Goal: Information Seeking & Learning: Learn about a topic

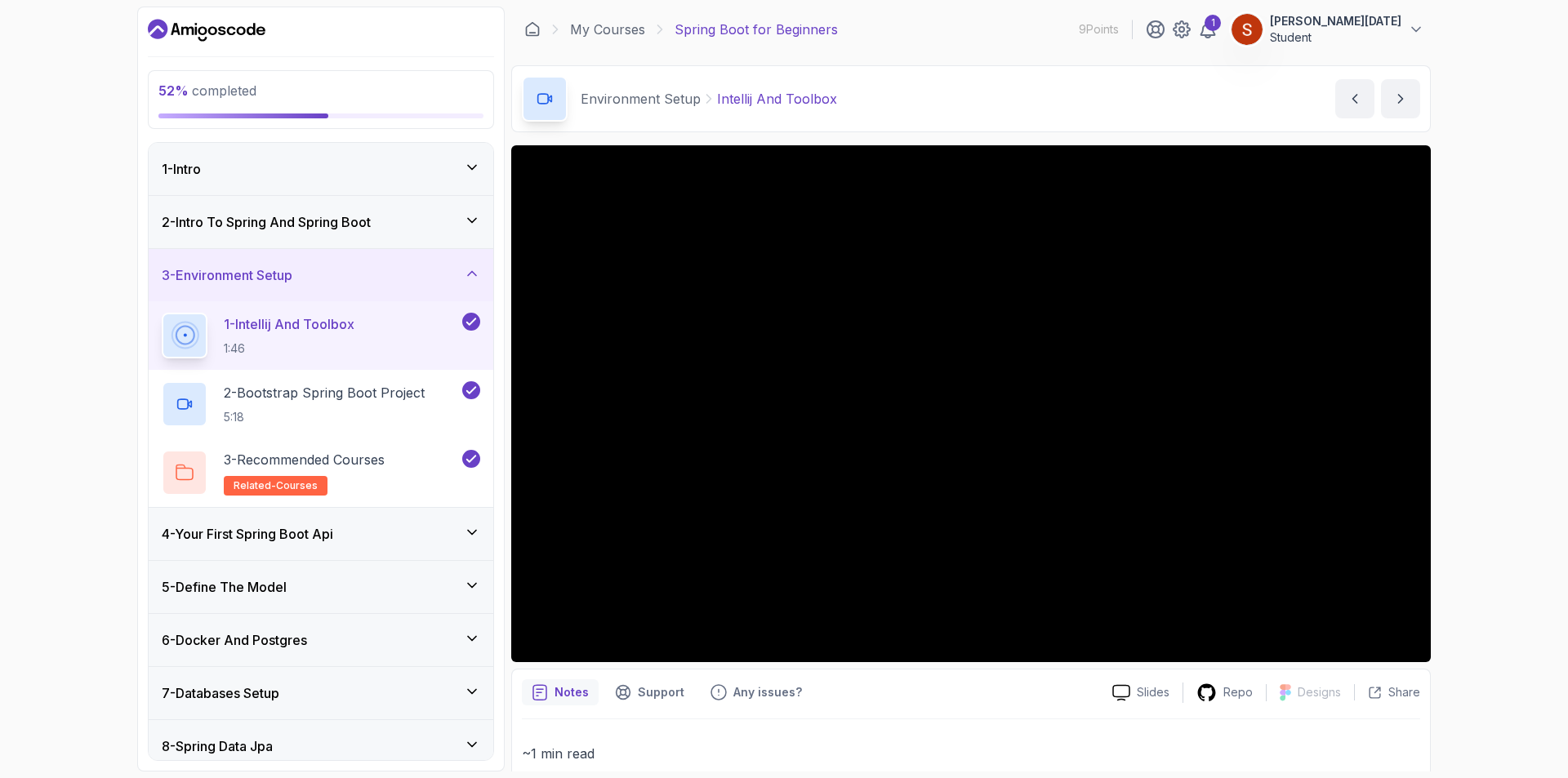
click at [653, 32] on icon at bounding box center [660, 30] width 17 height 17
click at [657, 30] on icon at bounding box center [660, 30] width 17 height 17
click at [775, 29] on p "Spring Boot for Beginners" at bounding box center [756, 29] width 163 height 19
click at [1397, 26] on p "Suresh Raja" at bounding box center [1336, 21] width 132 height 17
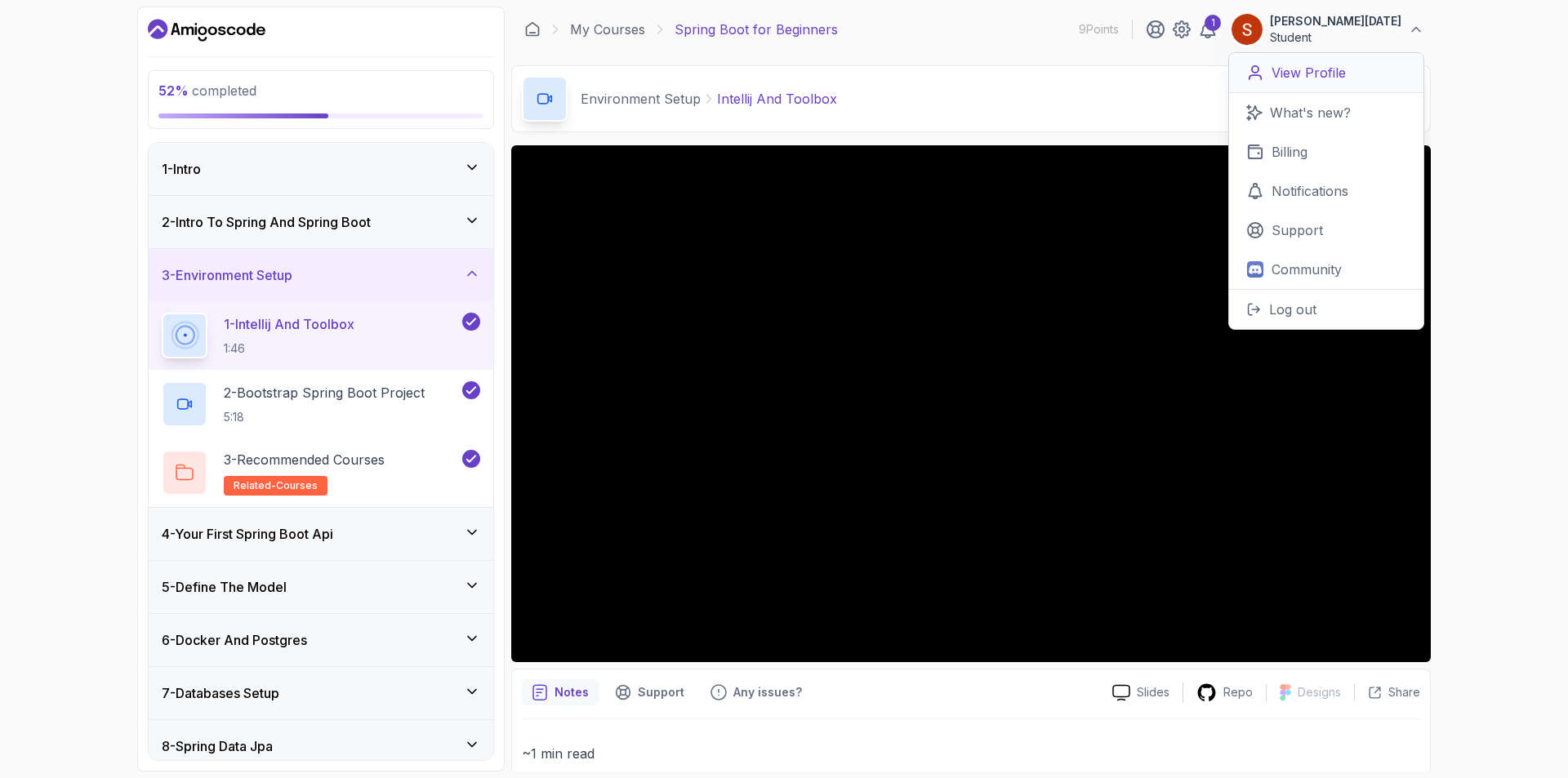
click at [1291, 78] on p "View Profile" at bounding box center [1308, 72] width 74 height 19
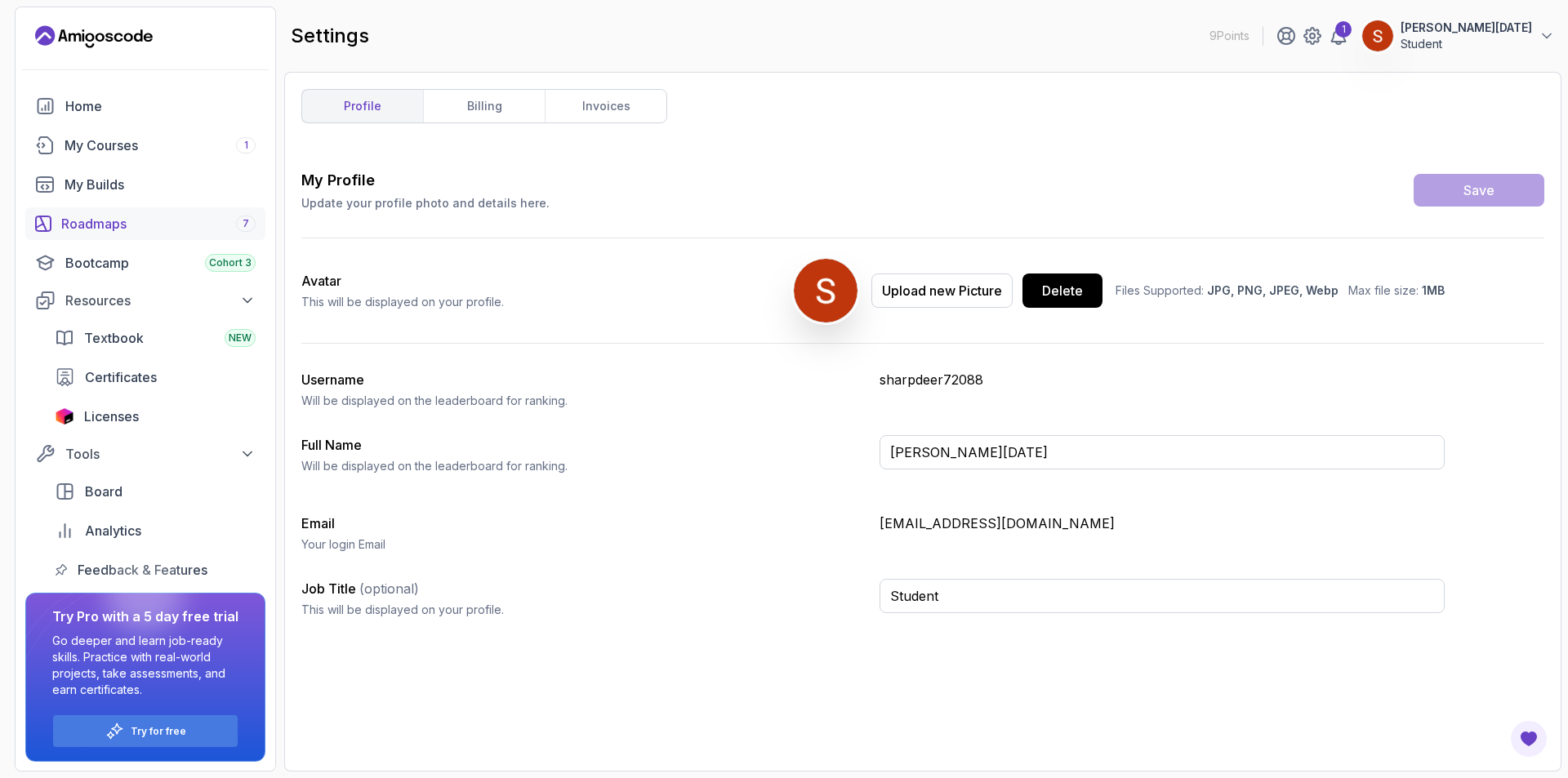
click at [123, 227] on div "Roadmaps 7" at bounding box center [158, 223] width 194 height 19
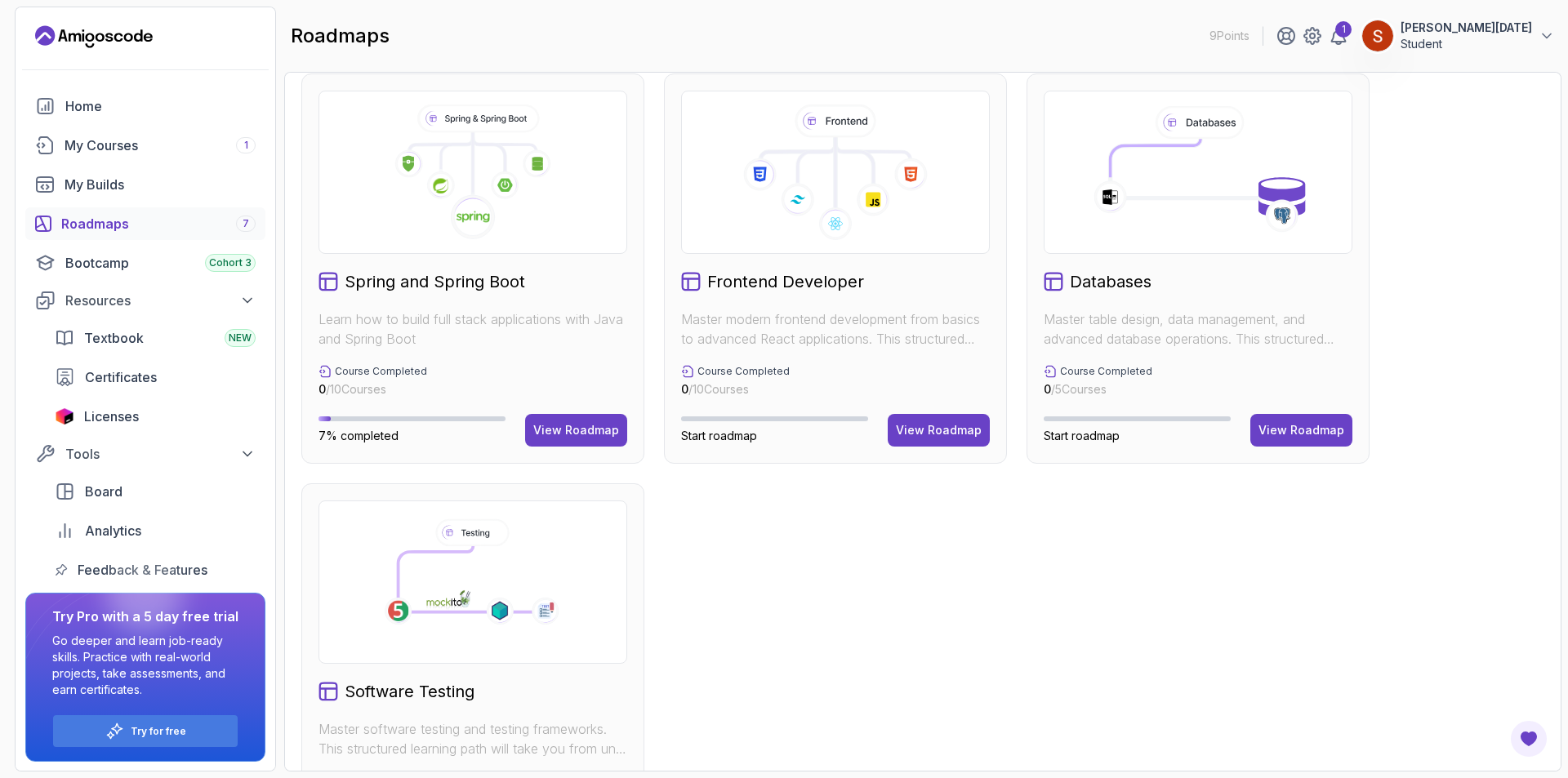
scroll to position [300, 0]
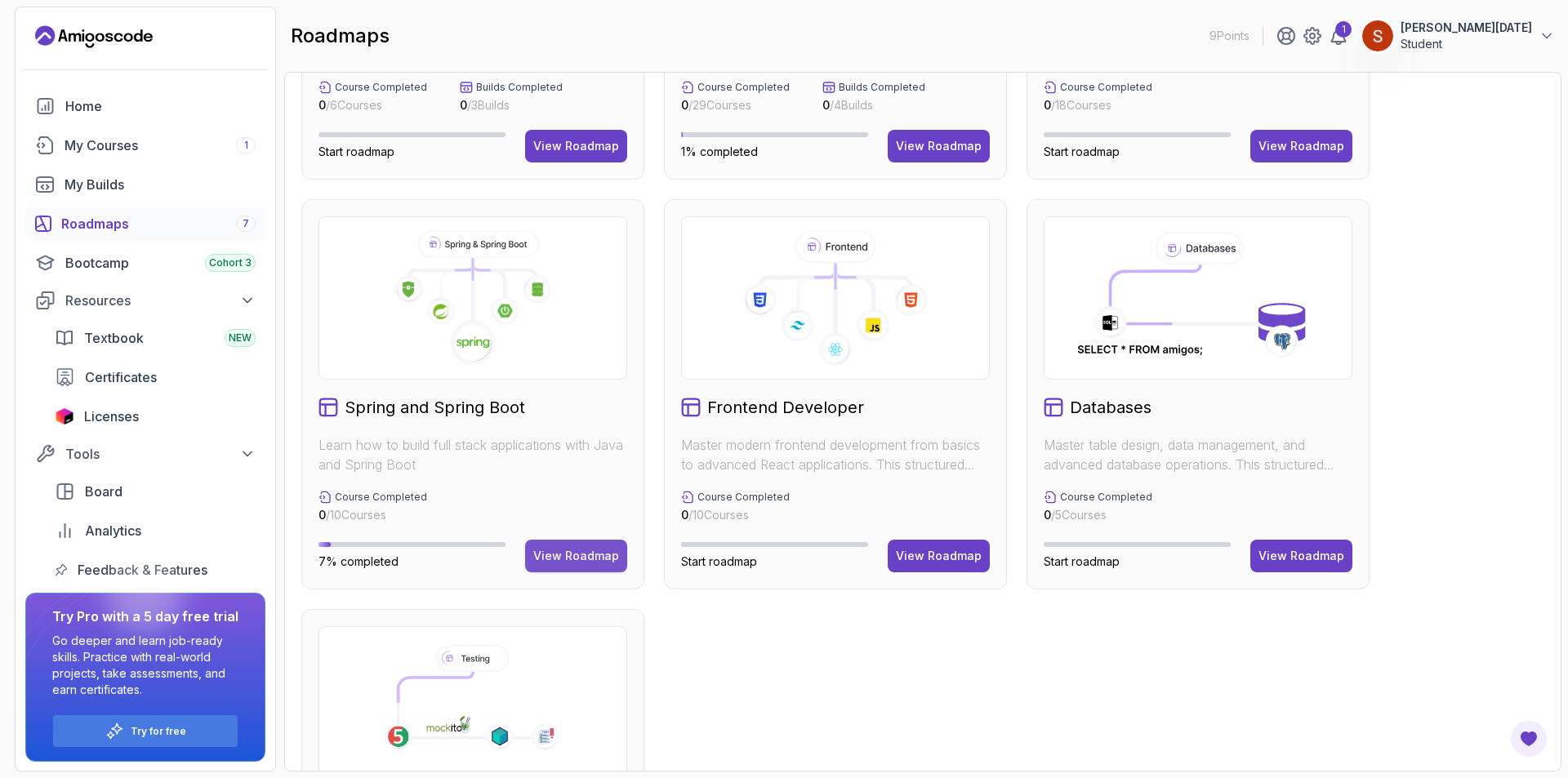
click at [579, 560] on div "View Roadmap" at bounding box center [576, 556] width 85 height 17
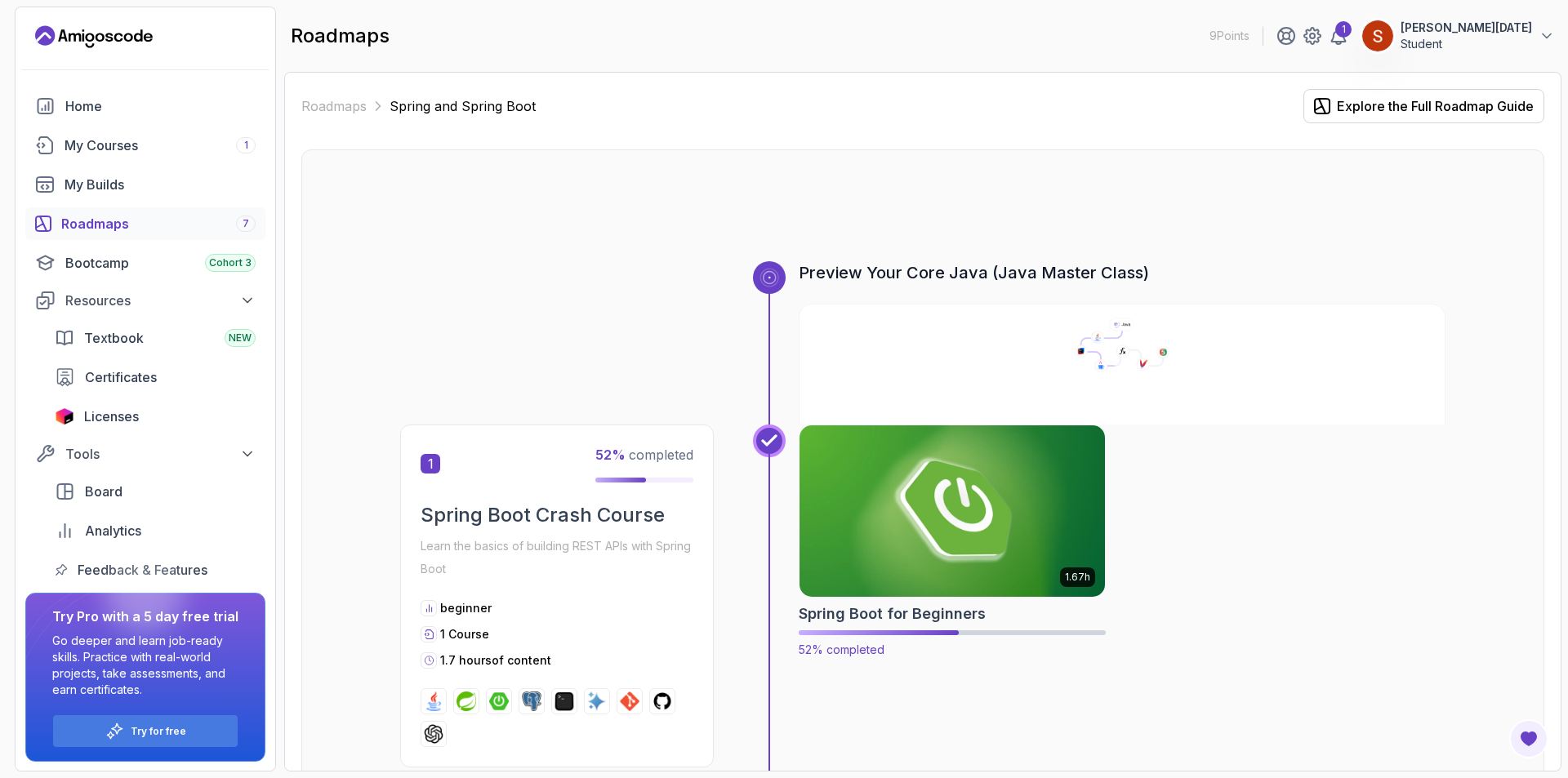
click at [929, 570] on img at bounding box center [952, 511] width 321 height 179
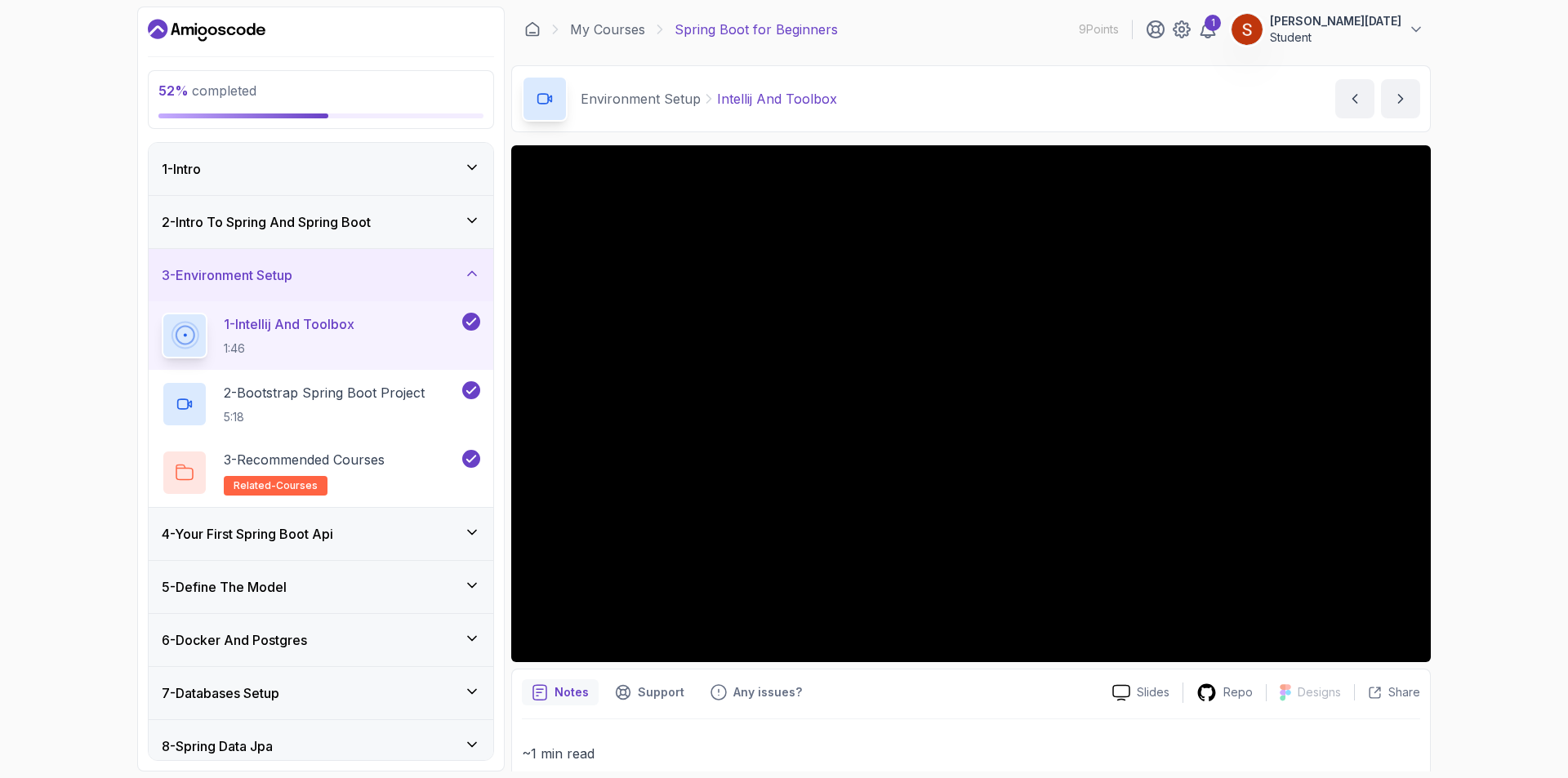
click at [467, 527] on icon at bounding box center [473, 533] width 17 height 17
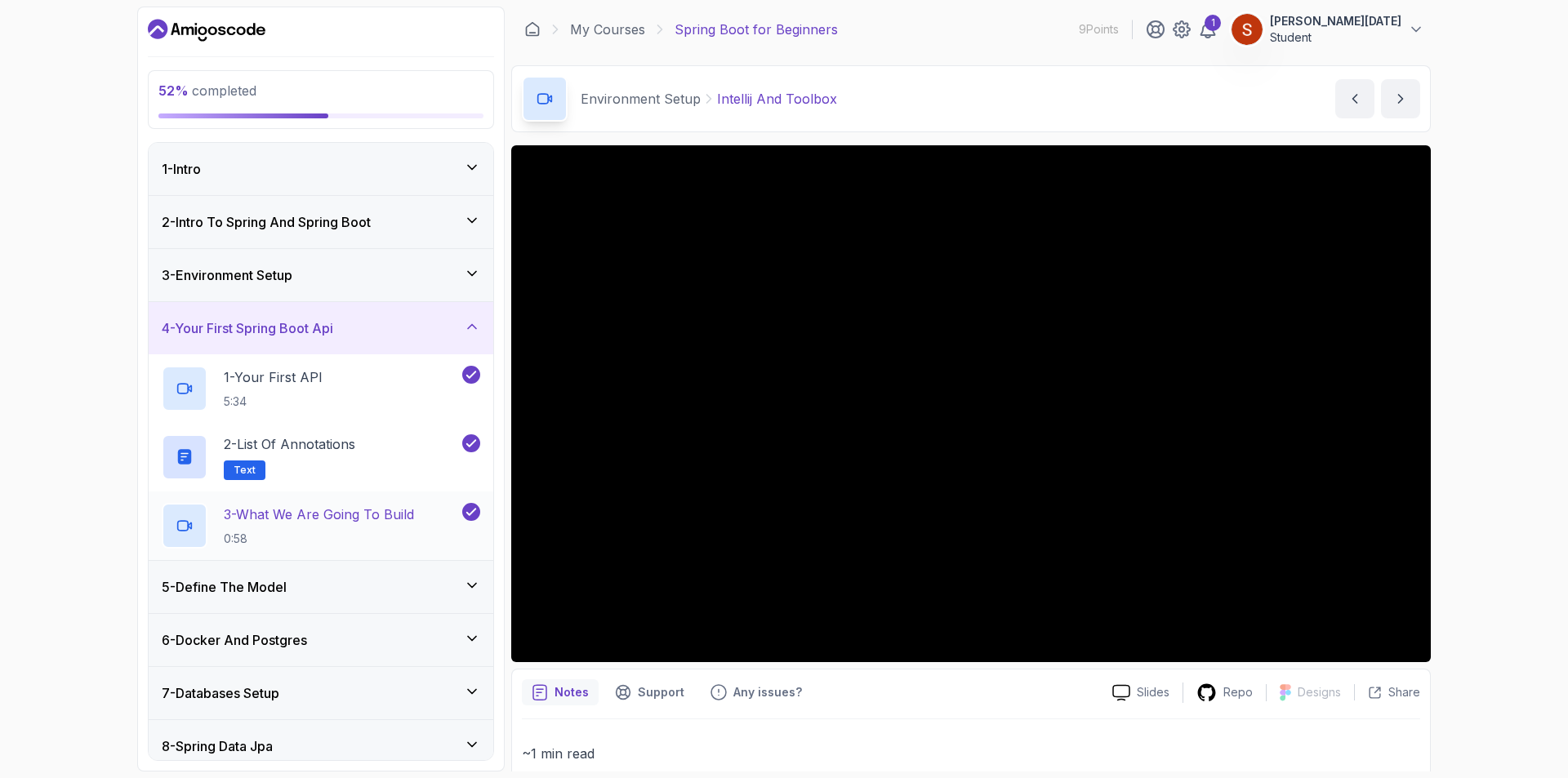
scroll to position [163, 0]
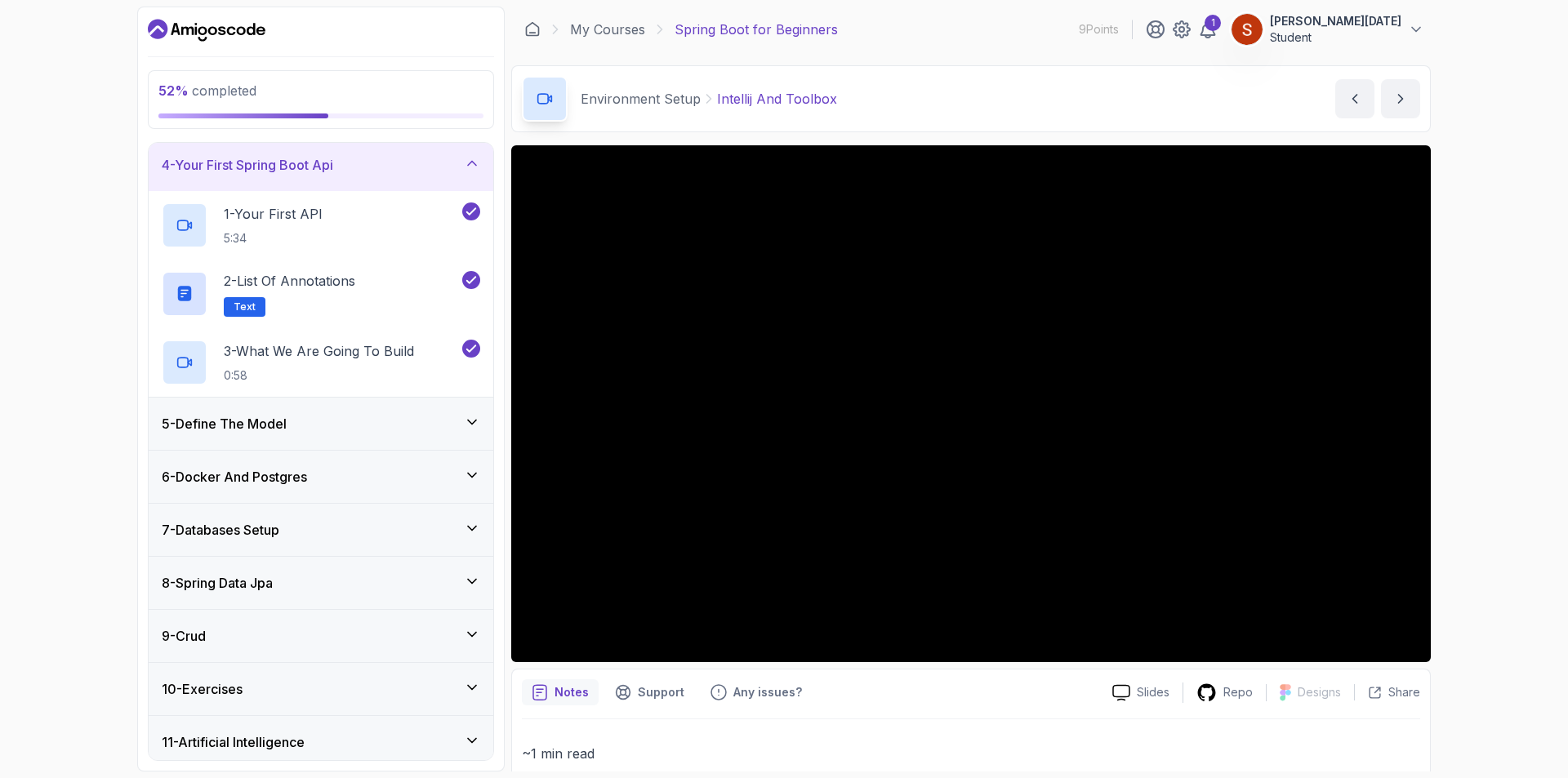
click at [466, 424] on icon at bounding box center [473, 422] width 17 height 17
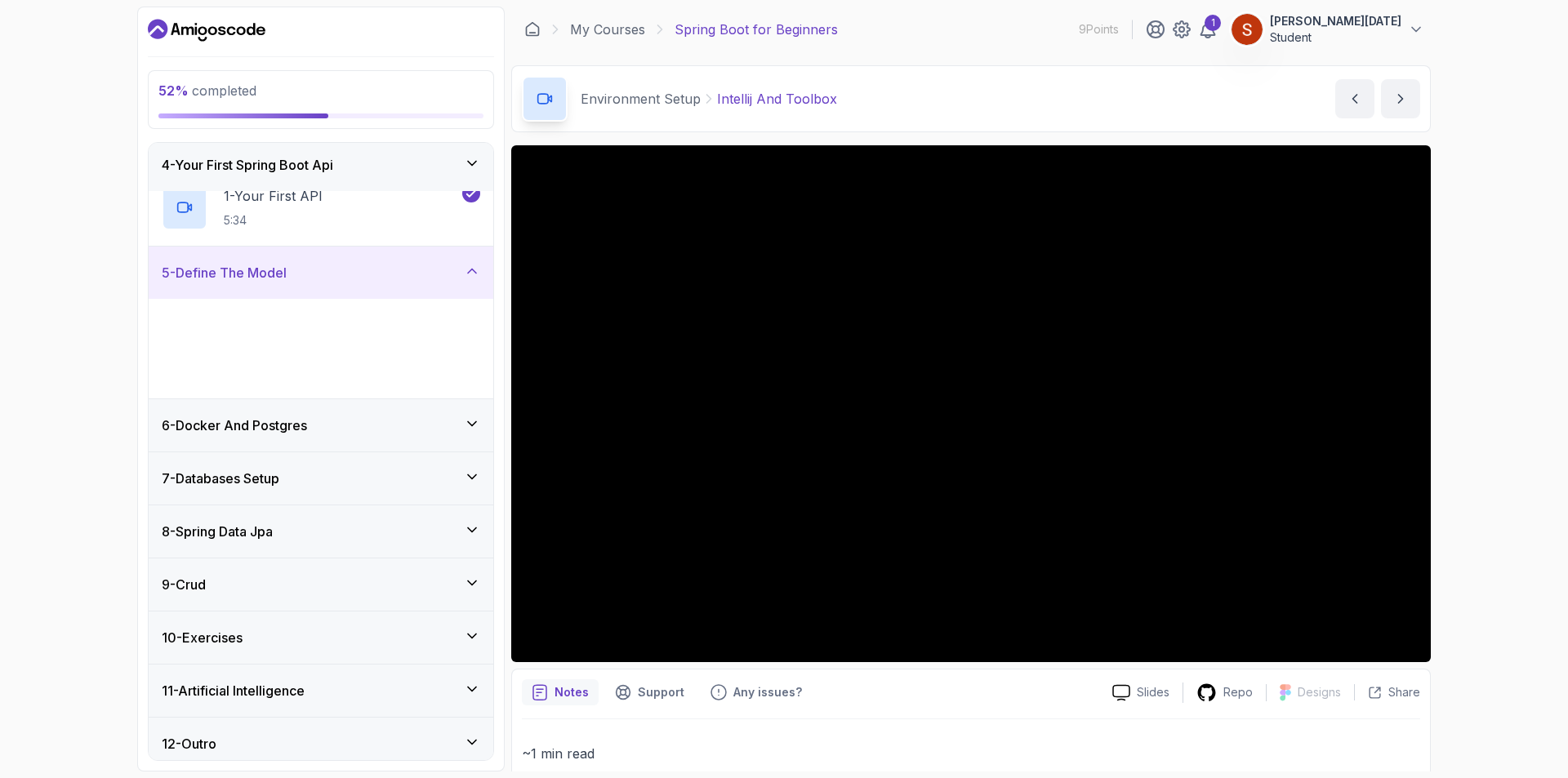
scroll to position [156, 0]
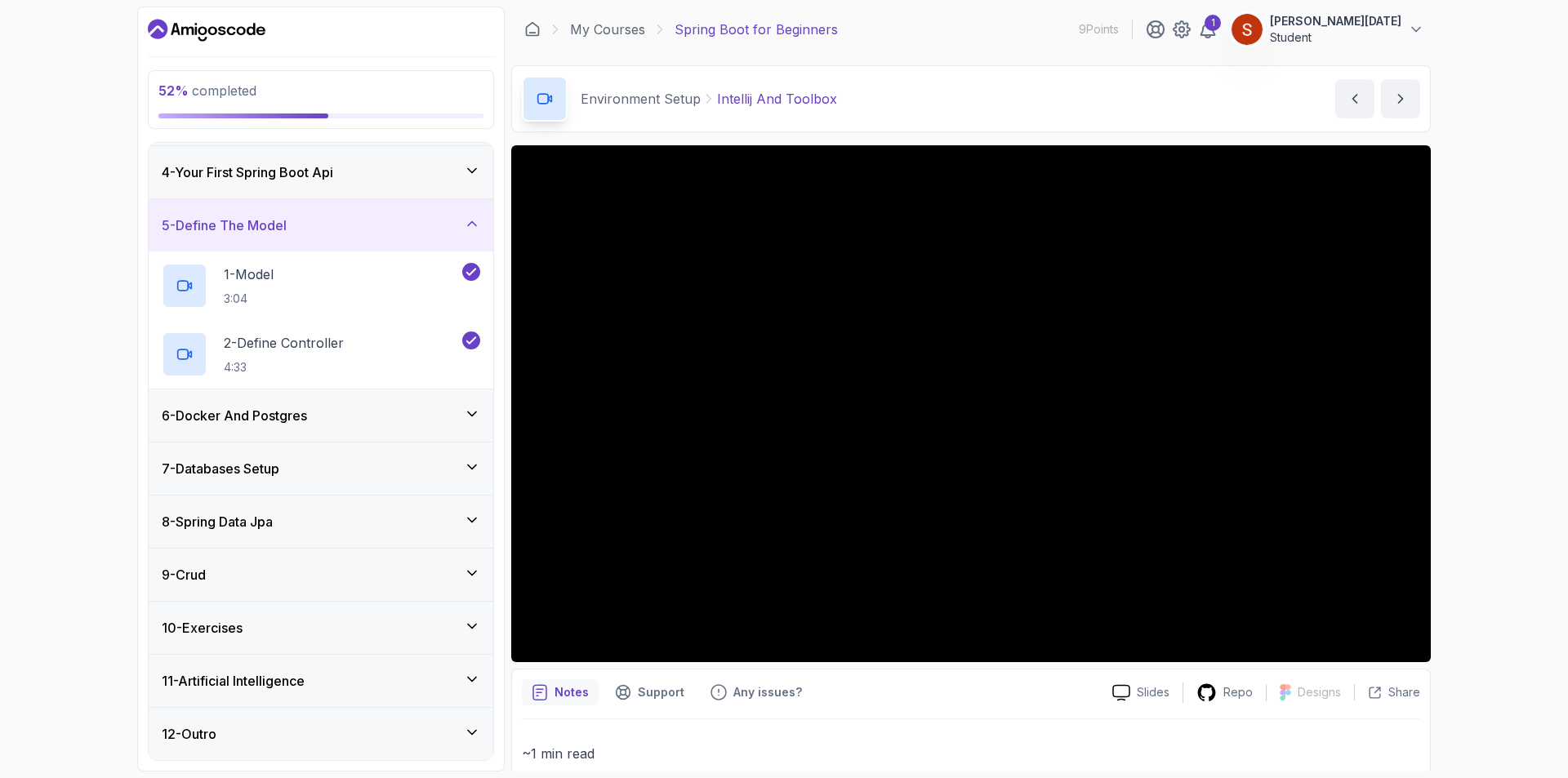
click at [473, 431] on div "6 - Docker And Postgres" at bounding box center [320, 415] width 344 height 52
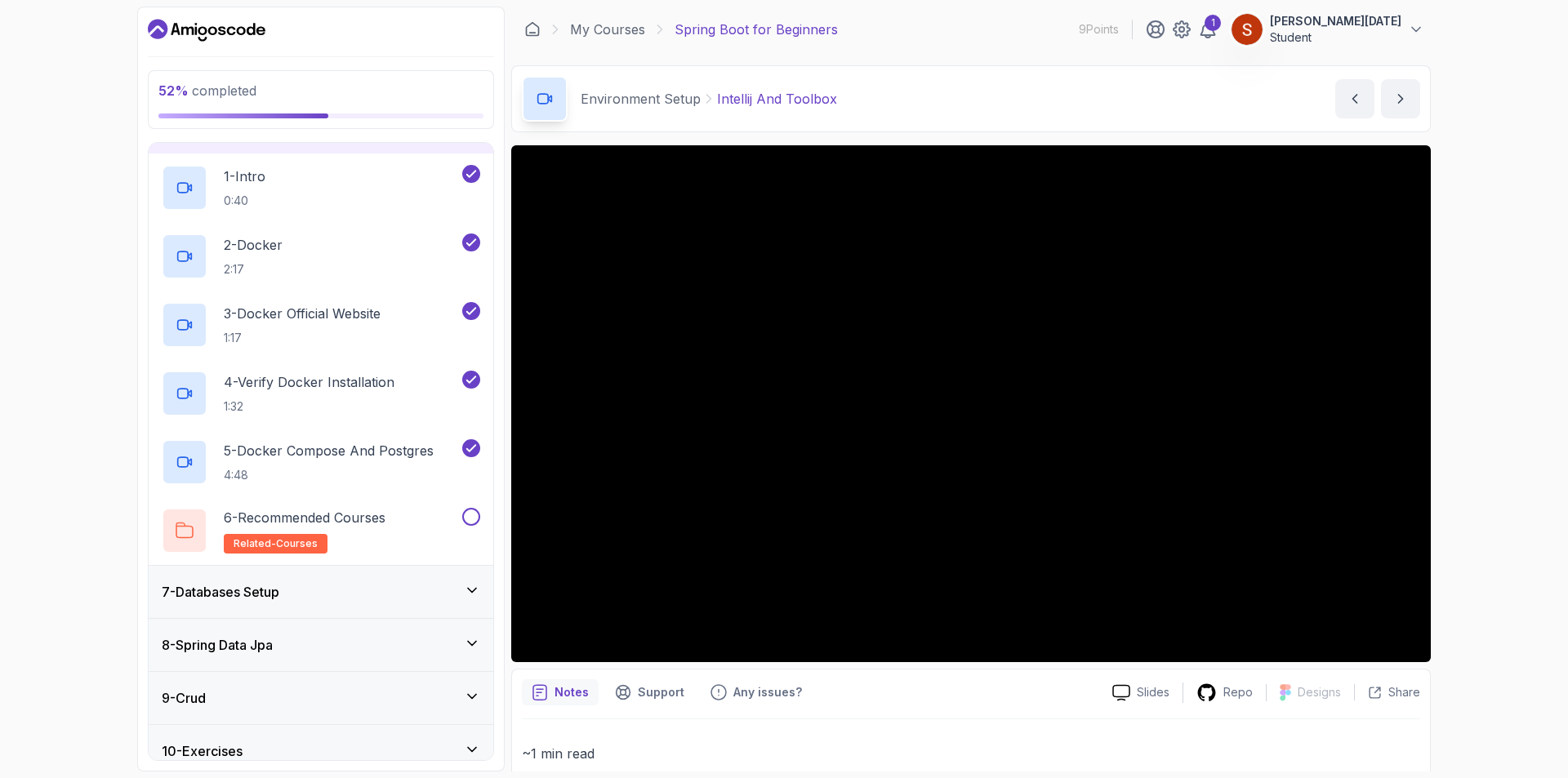
scroll to position [319, 0]
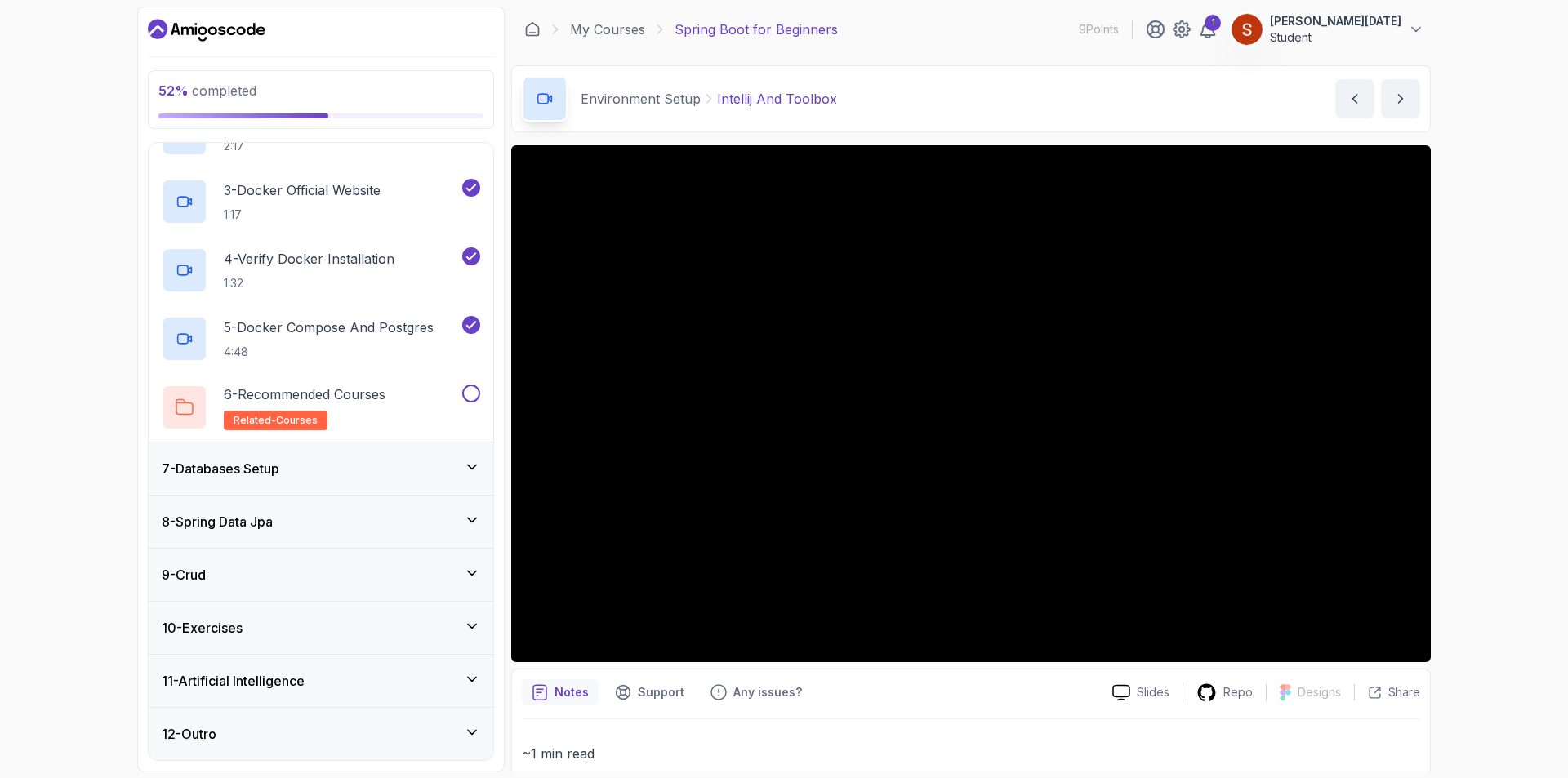
click at [475, 461] on icon at bounding box center [473, 467] width 17 height 17
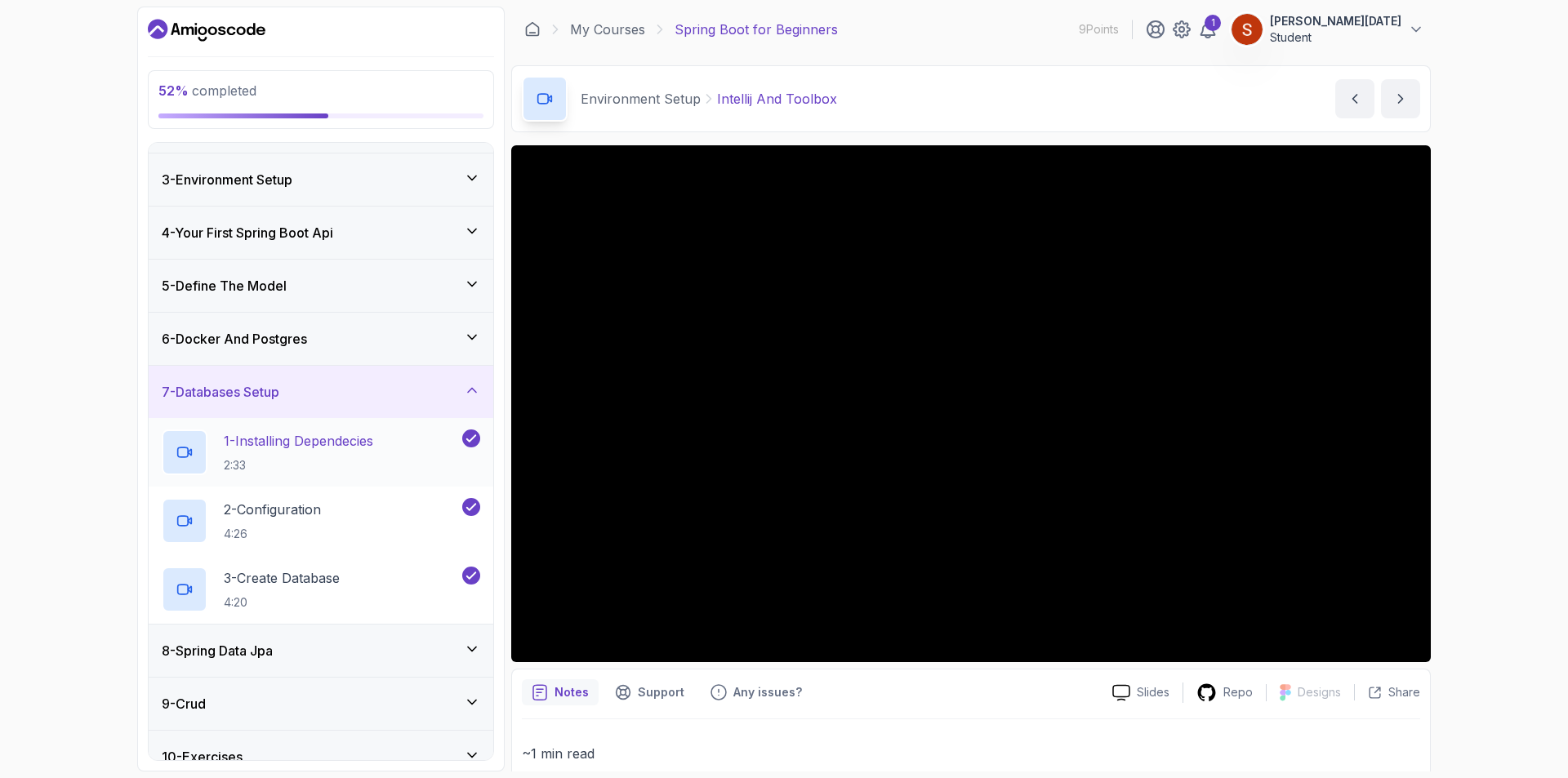
scroll to position [225, 0]
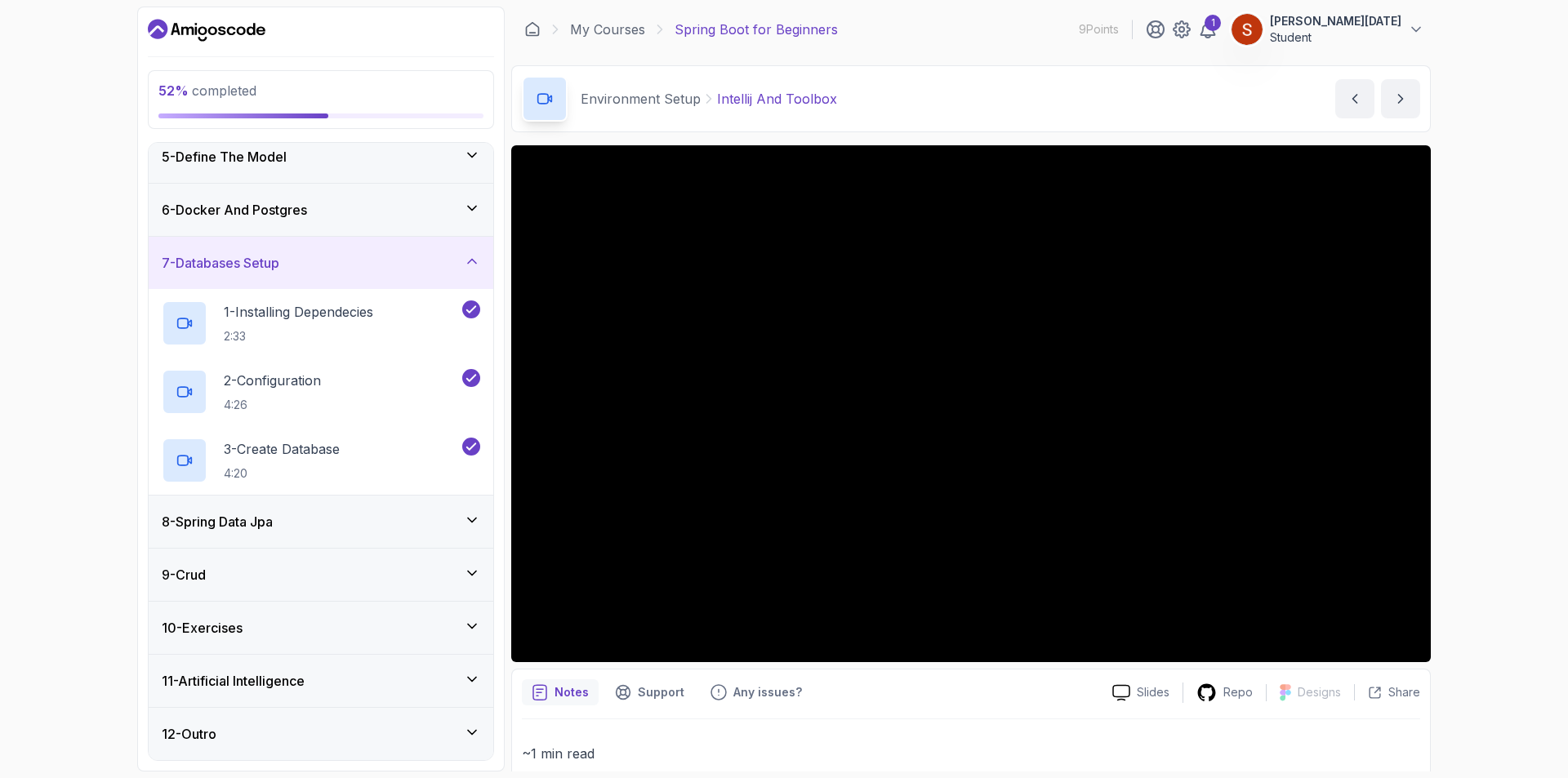
click at [471, 520] on icon at bounding box center [473, 520] width 17 height 17
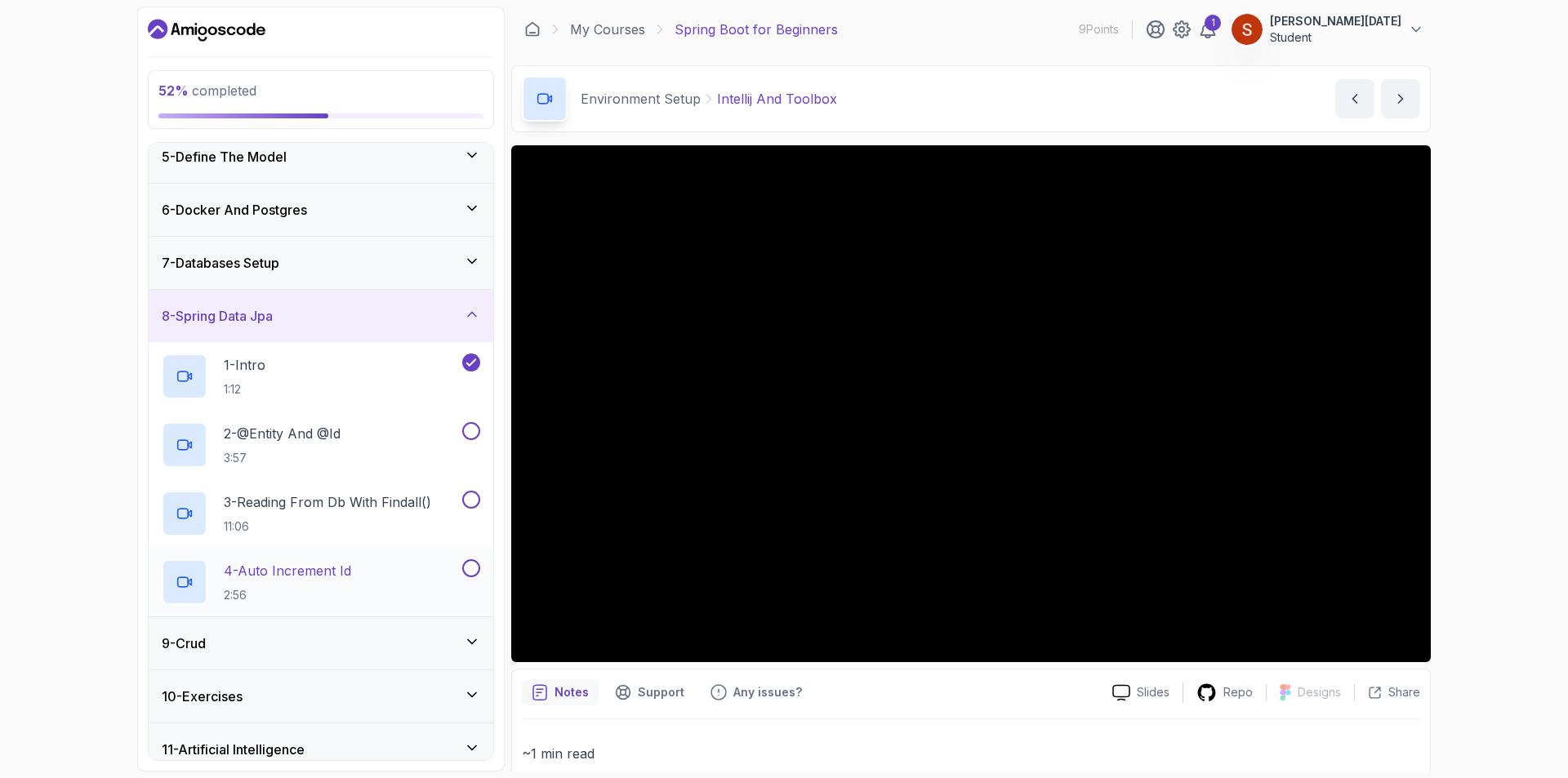
scroll to position [293, 0]
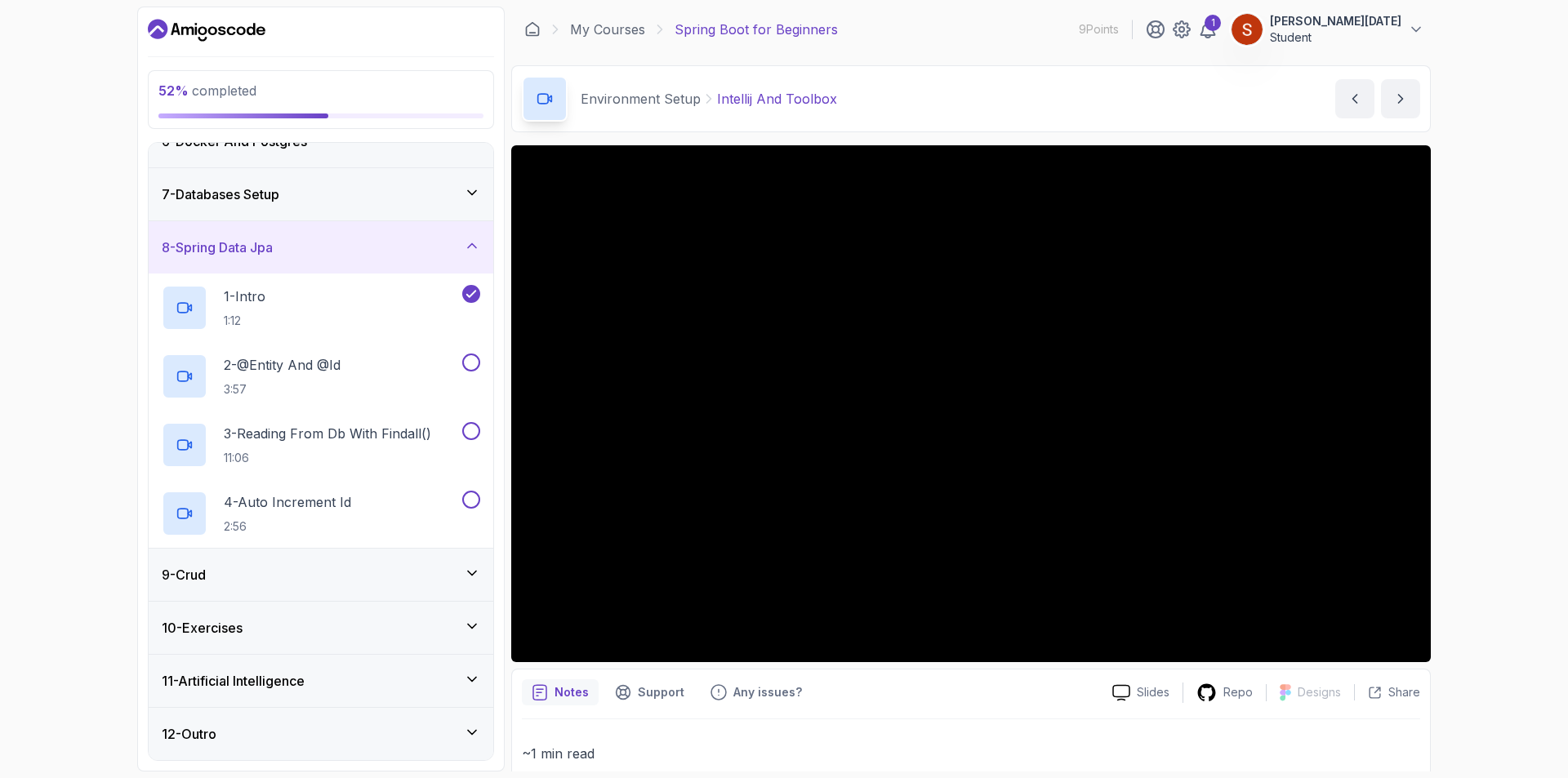
click at [460, 577] on div "9 - Crud" at bounding box center [320, 575] width 318 height 19
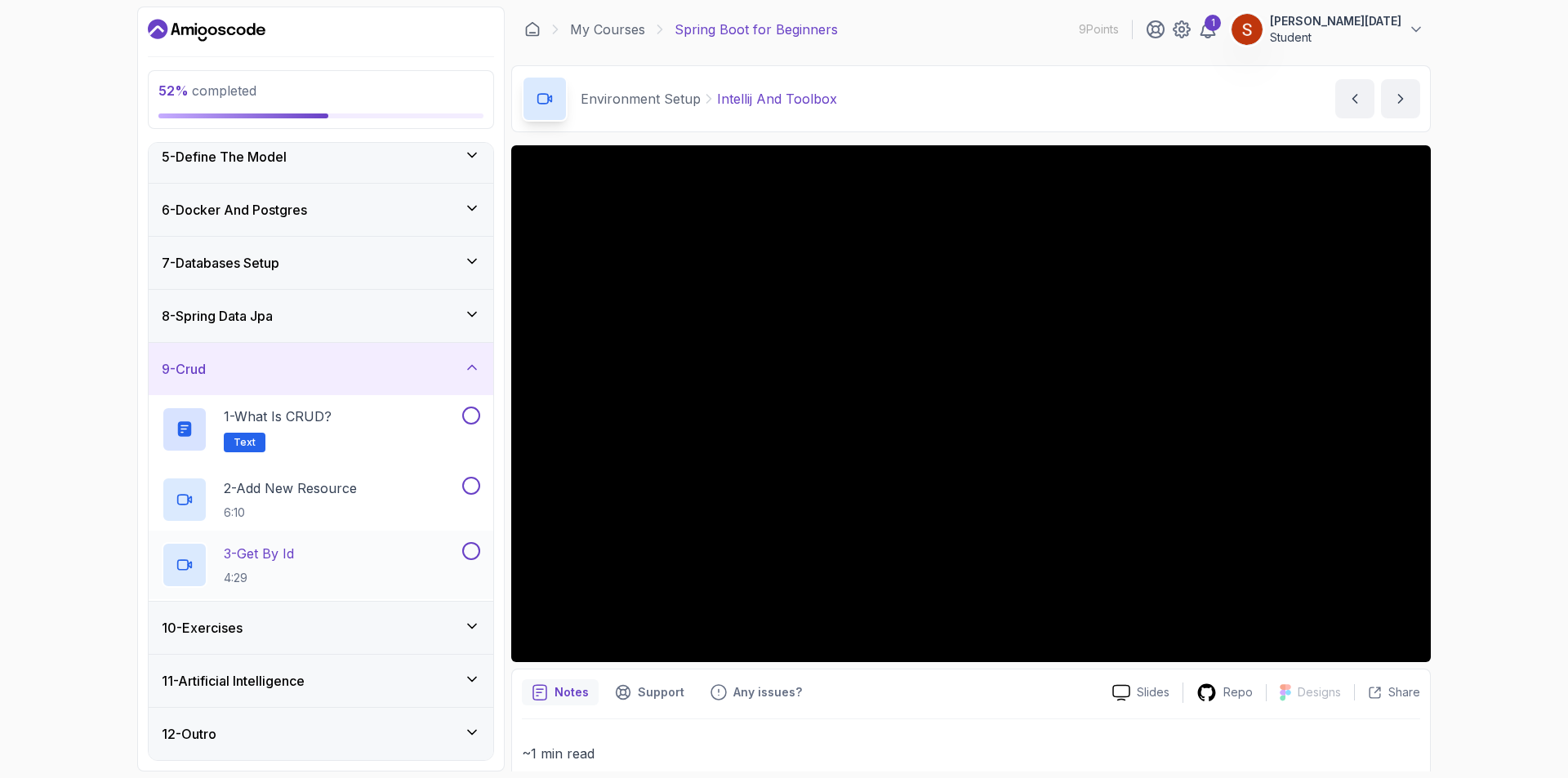
scroll to position [225, 0]
click at [471, 382] on div "9 - Crud" at bounding box center [320, 369] width 344 height 52
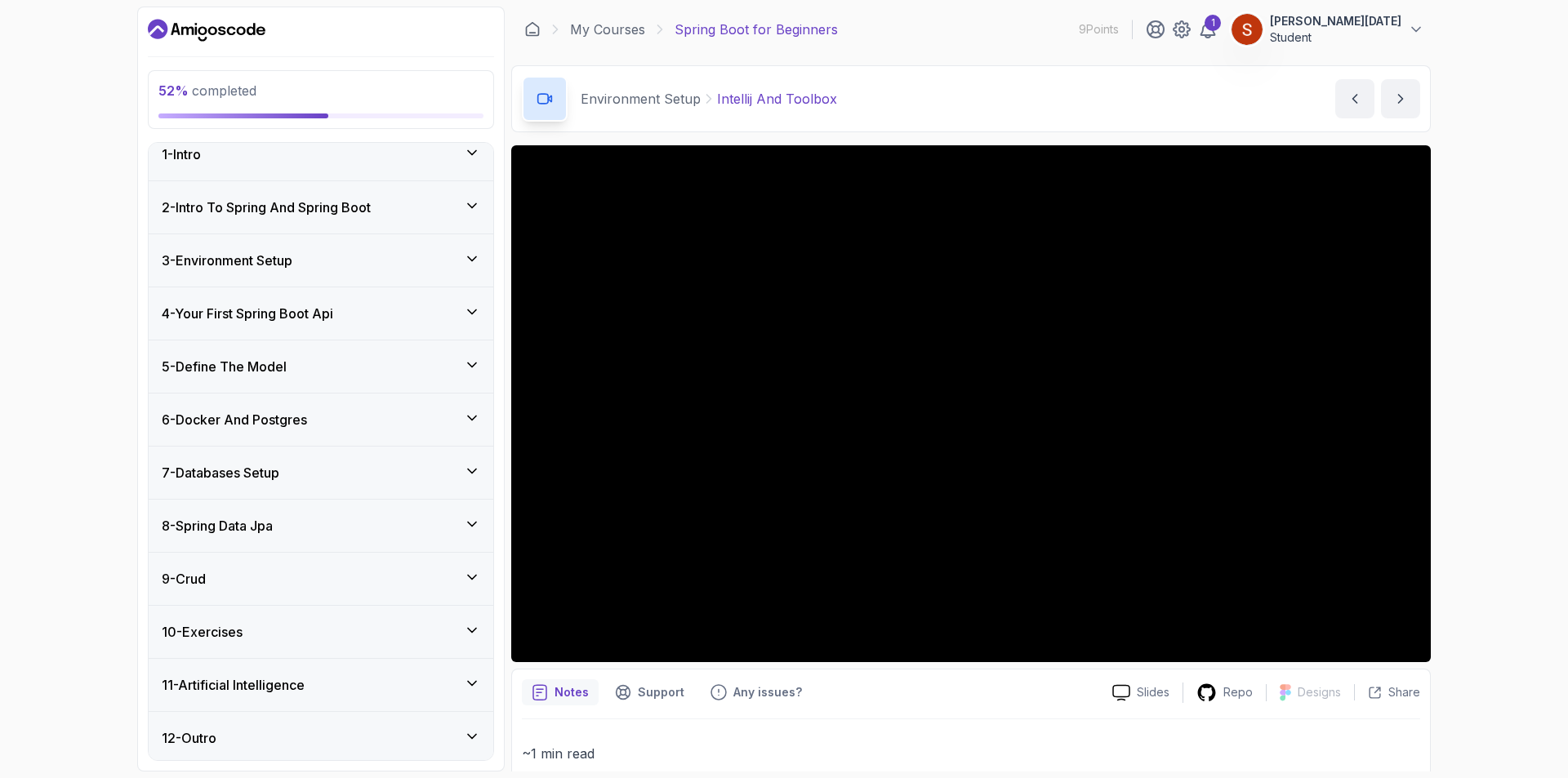
scroll to position [19, 0]
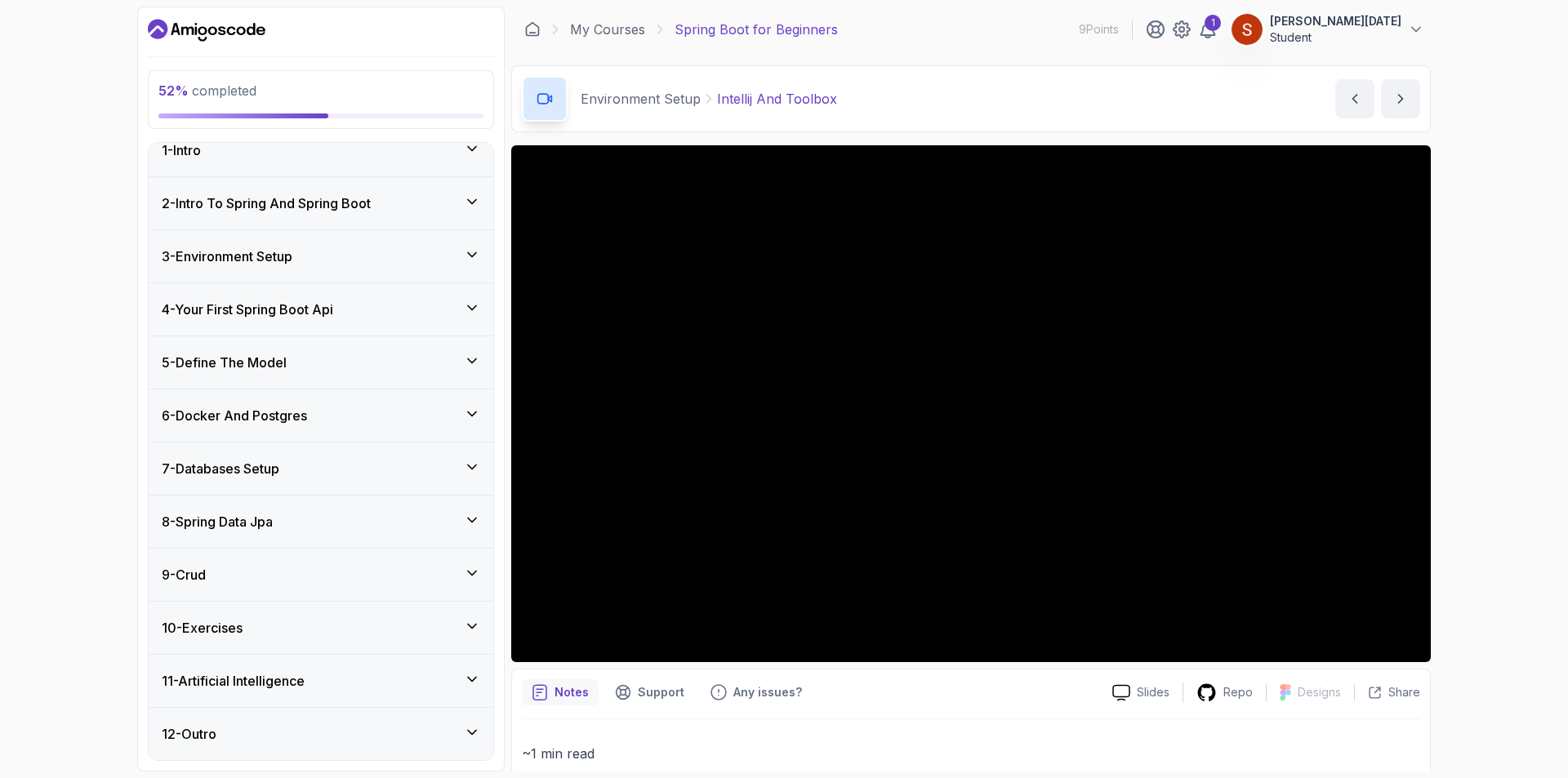
click at [467, 728] on icon at bounding box center [473, 733] width 17 height 17
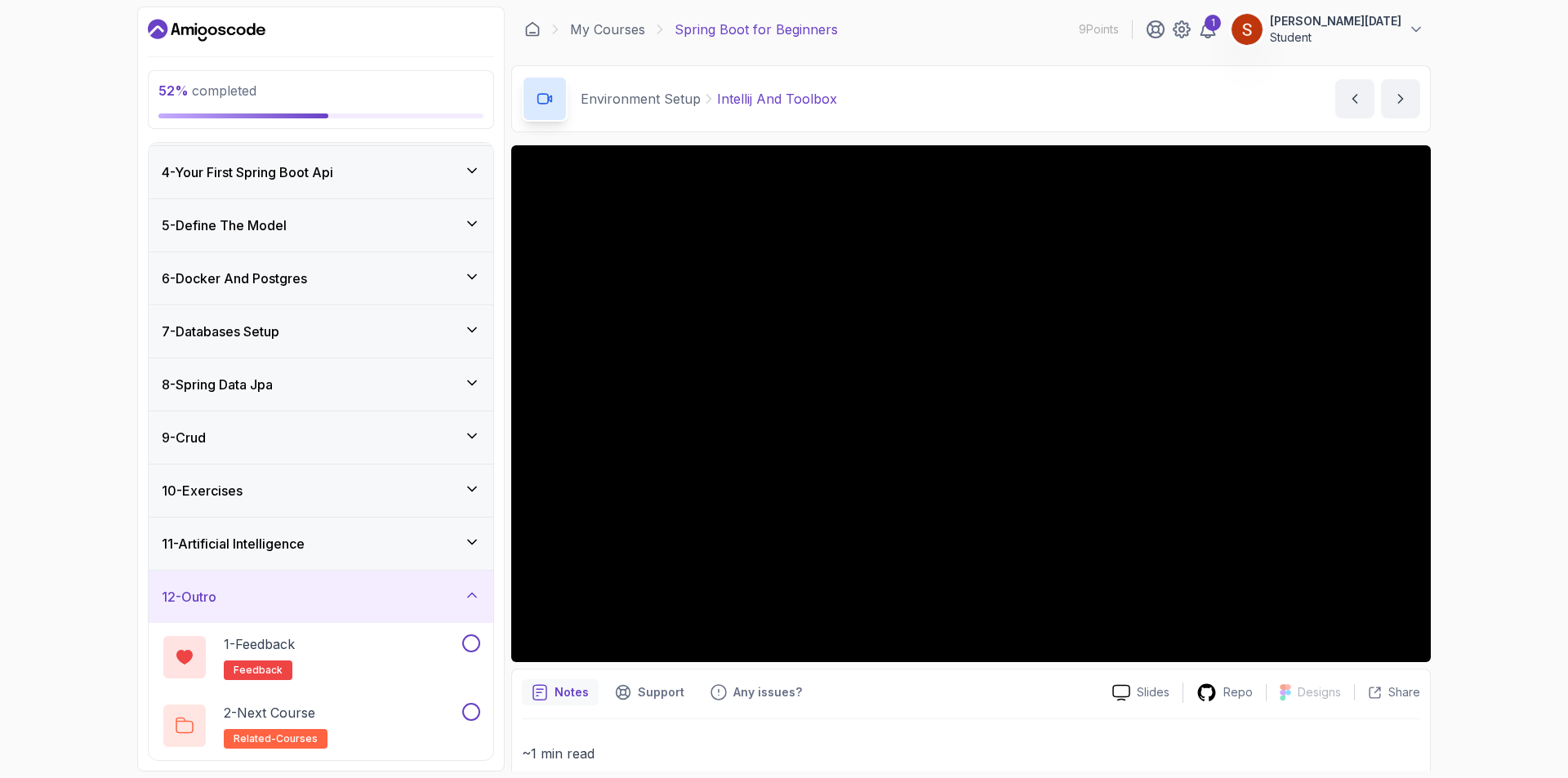
click at [469, 590] on icon at bounding box center [473, 595] width 17 height 17
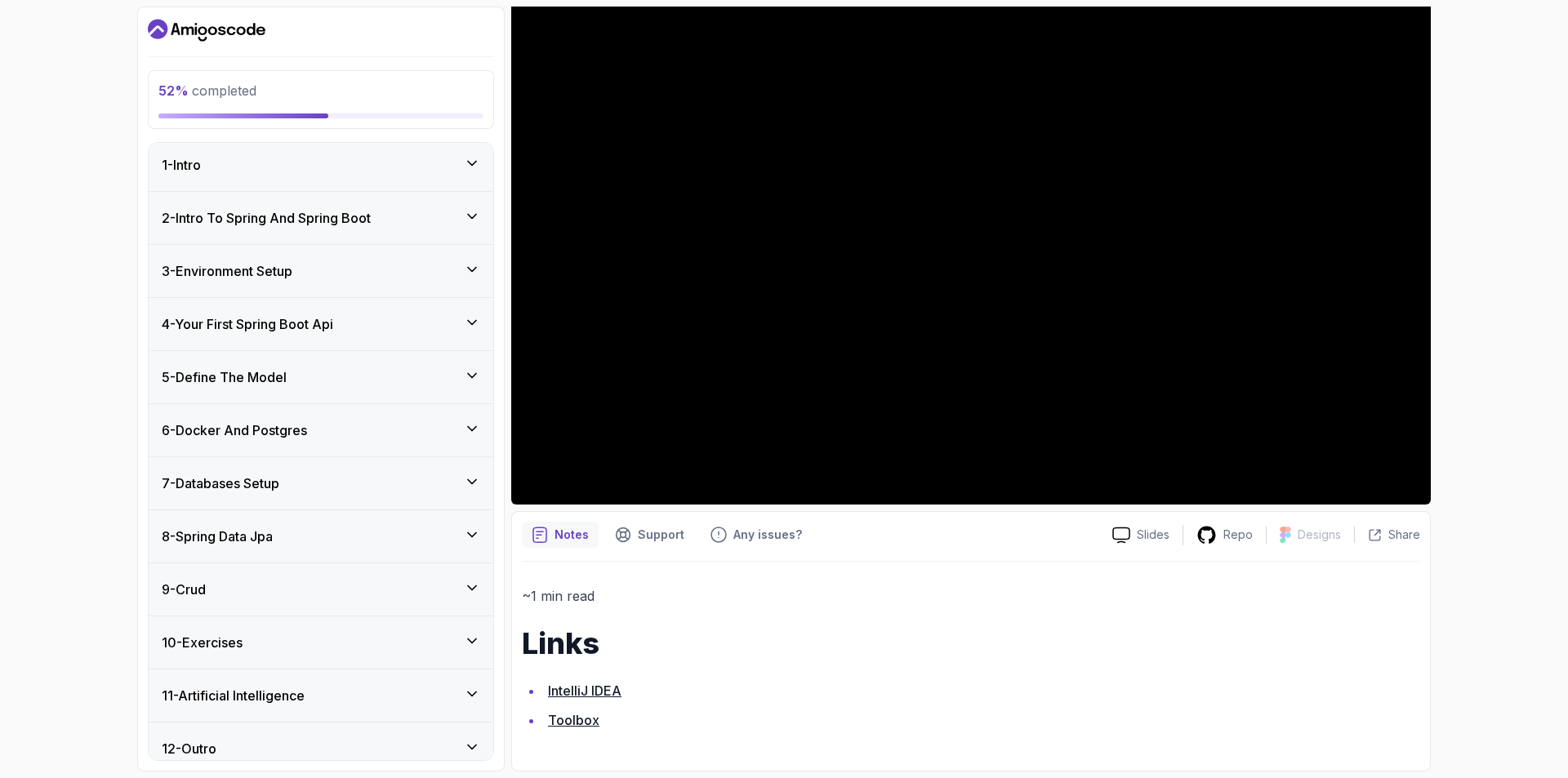
scroll to position [0, 0]
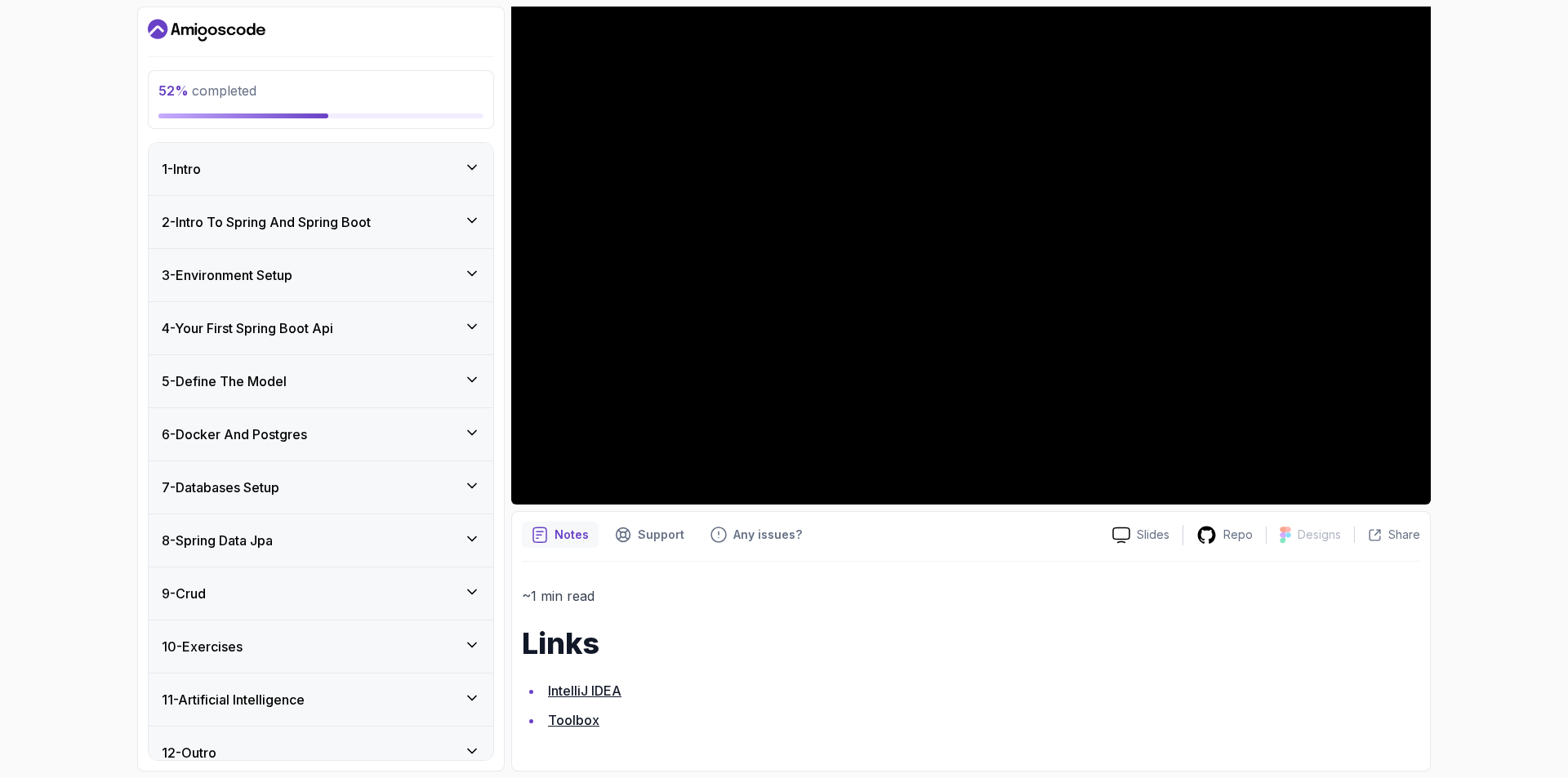
click at [465, 162] on icon at bounding box center [473, 167] width 17 height 17
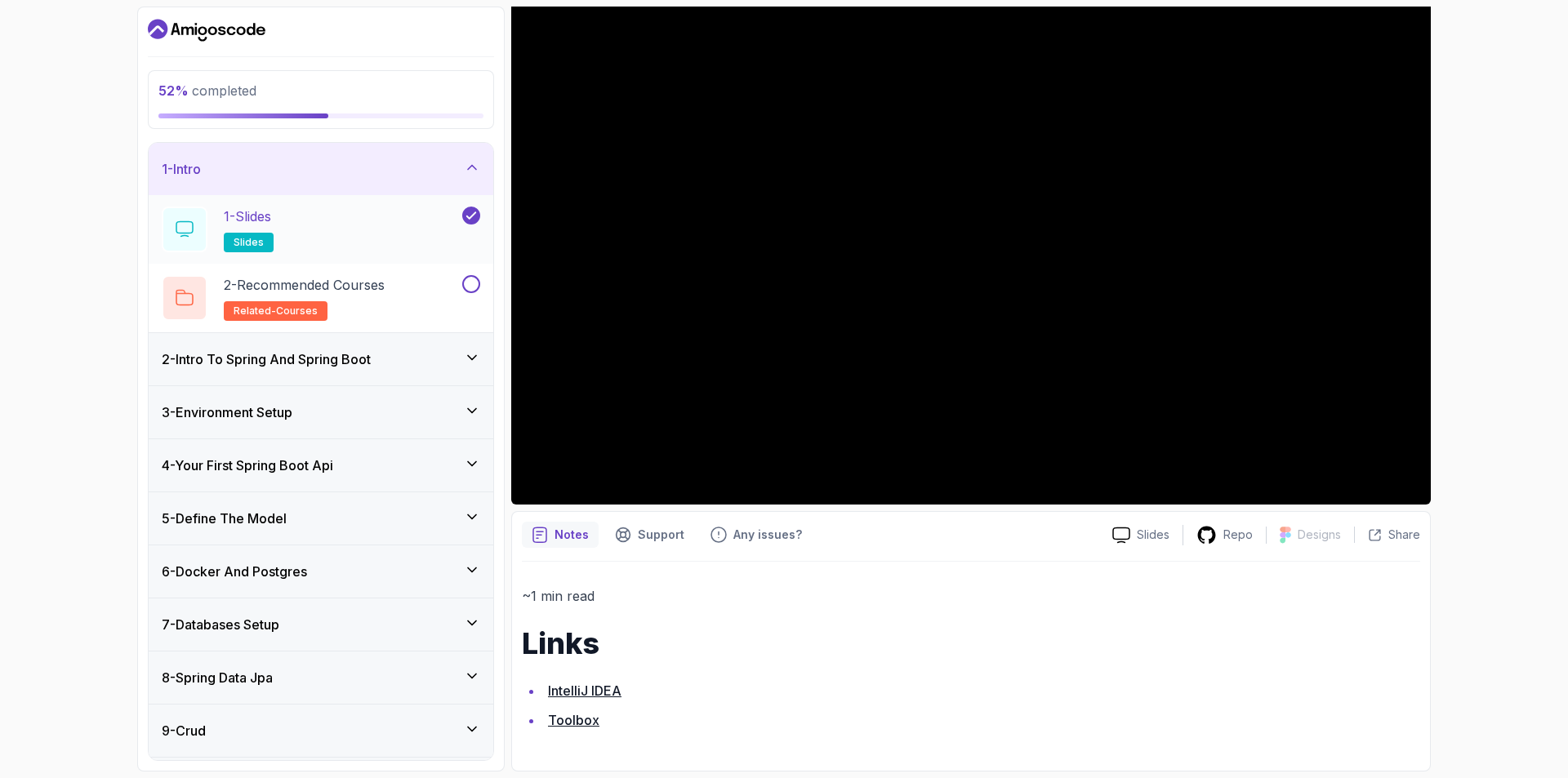
click at [391, 240] on div "1 - Slides slides" at bounding box center [310, 229] width 297 height 45
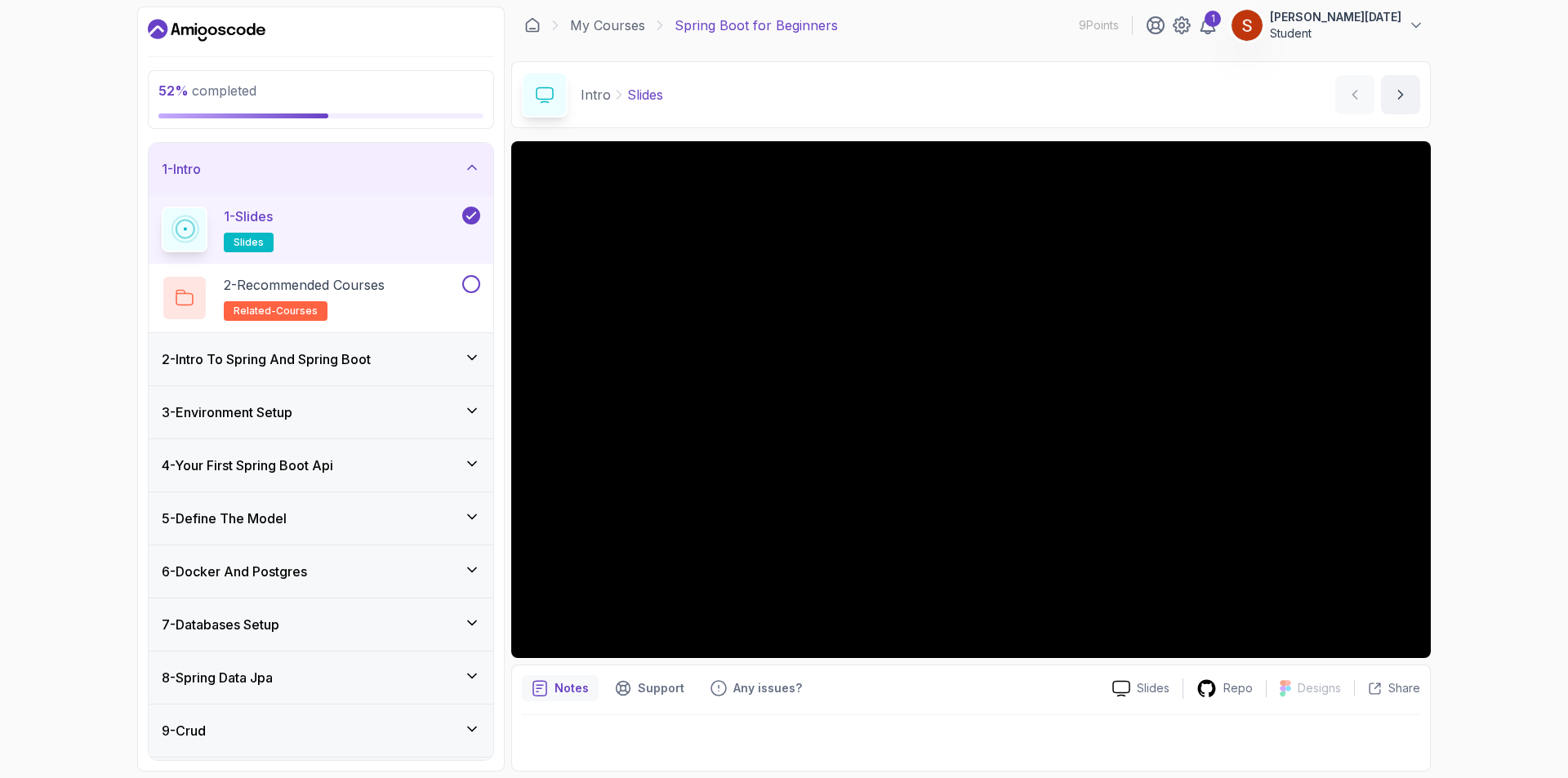
scroll to position [4, 0]
click at [578, 685] on p "Notes" at bounding box center [571, 689] width 34 height 17
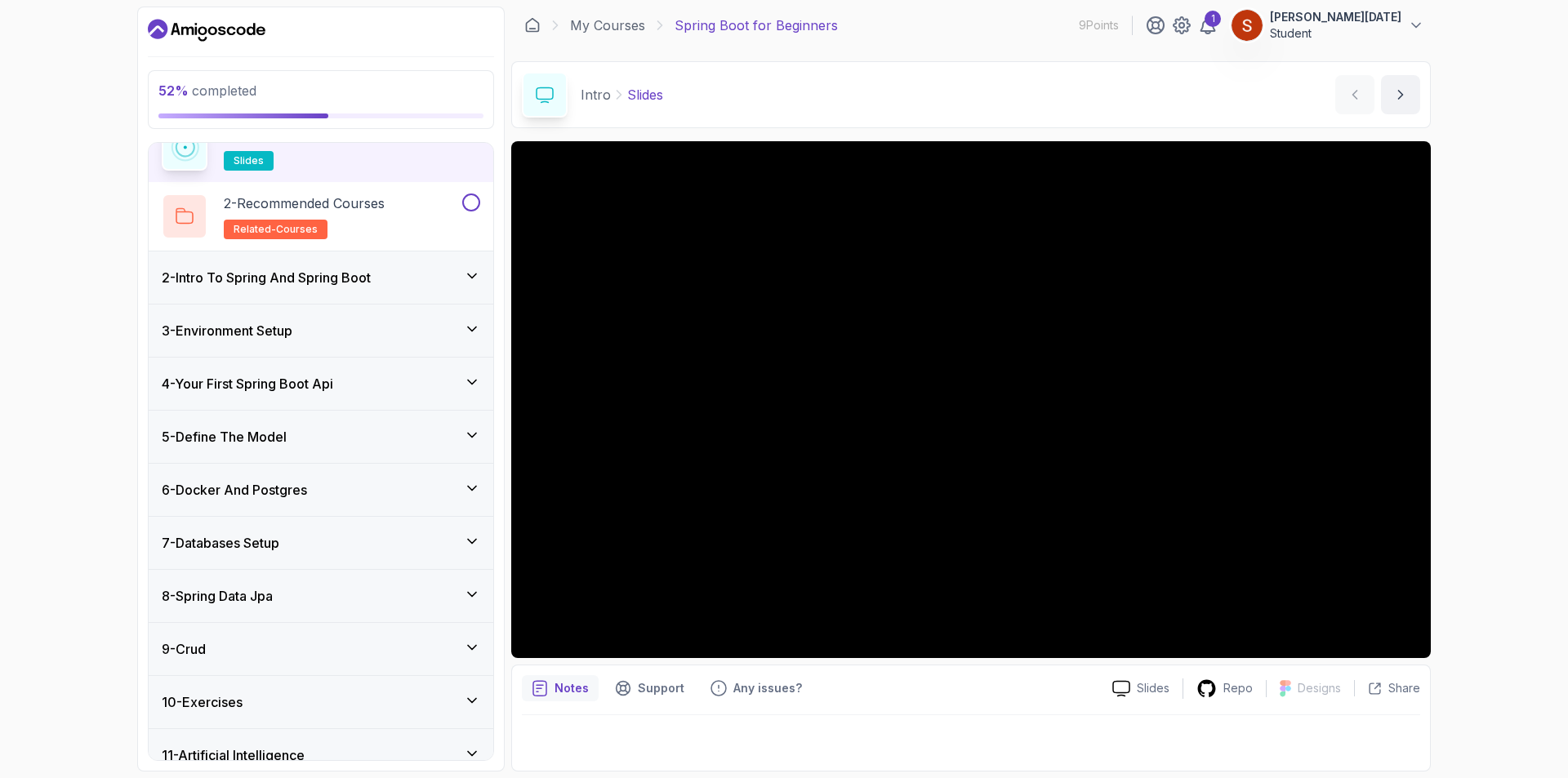
scroll to position [156, 0]
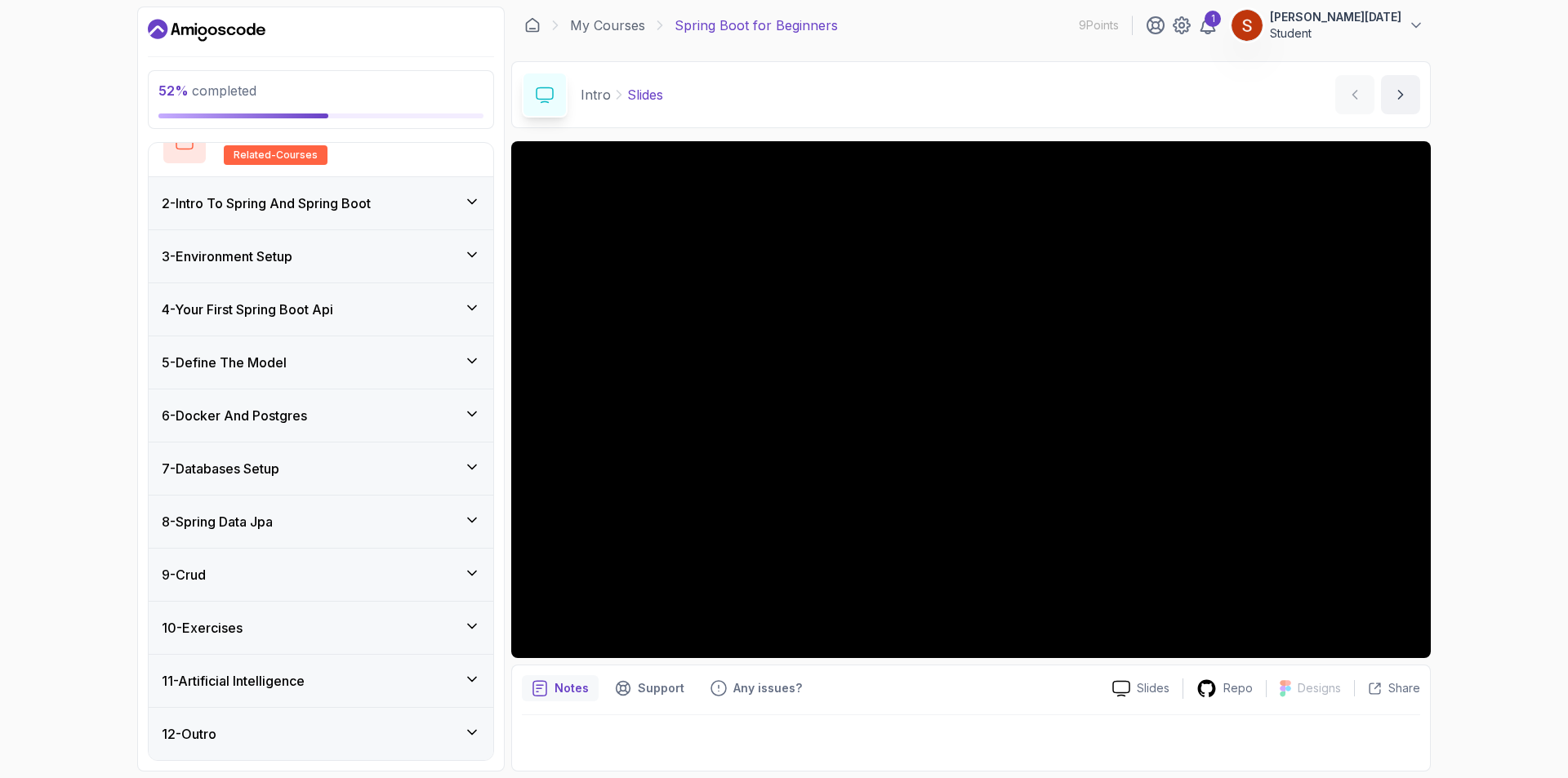
click at [476, 567] on icon at bounding box center [473, 574] width 17 height 17
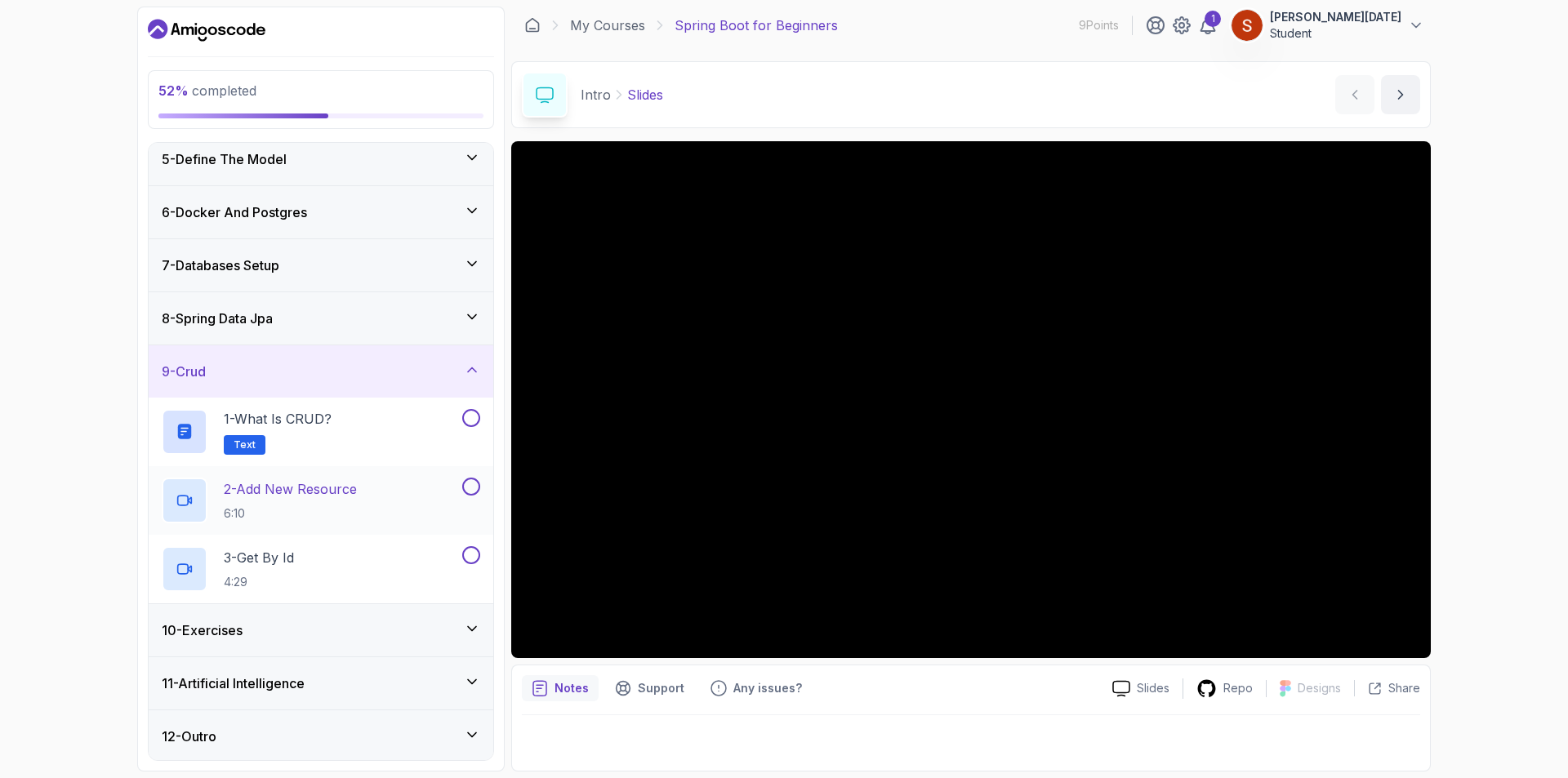
scroll to position [225, 0]
click at [476, 370] on icon at bounding box center [472, 367] width 8 height 4
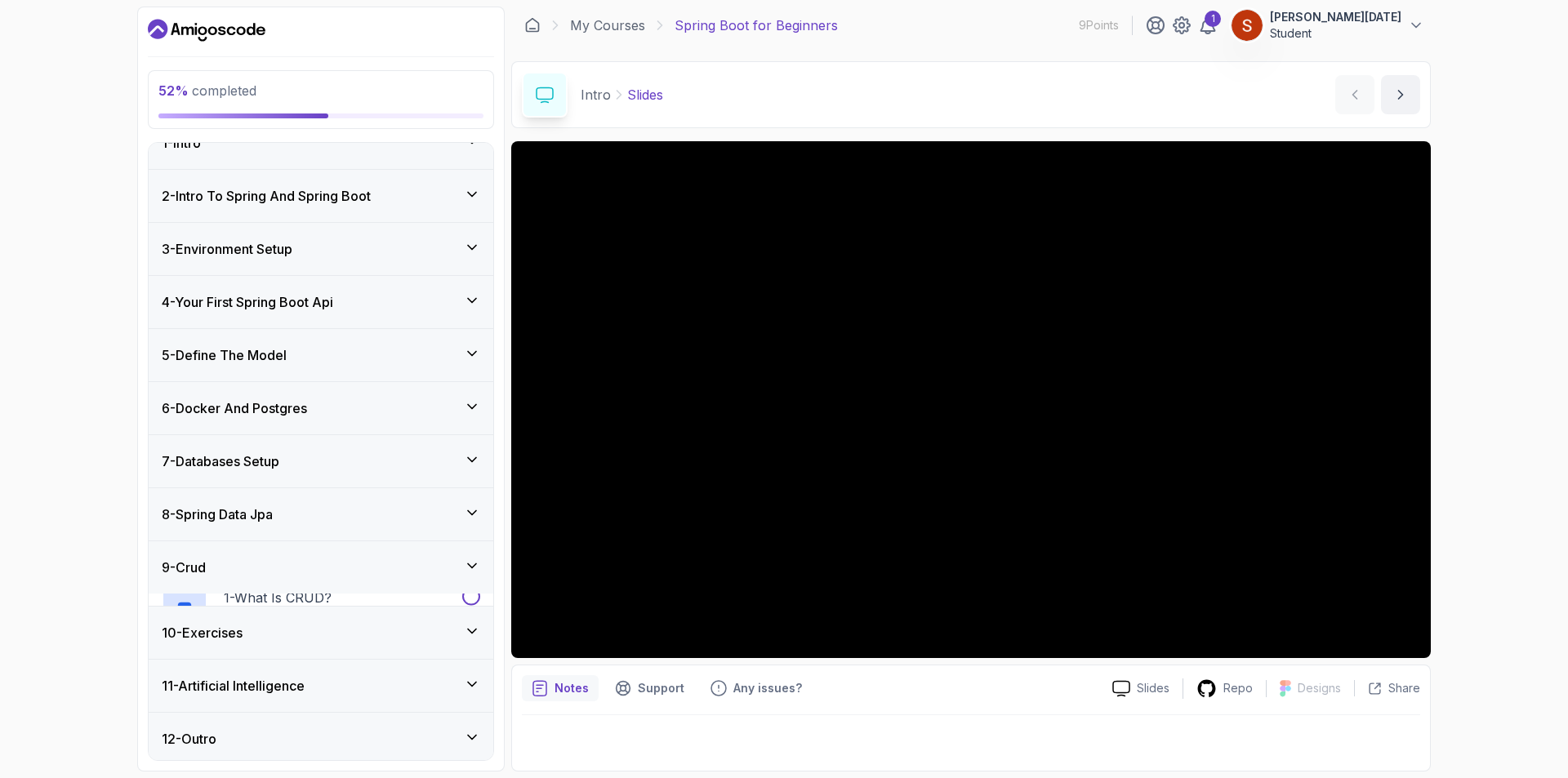
scroll to position [19, 0]
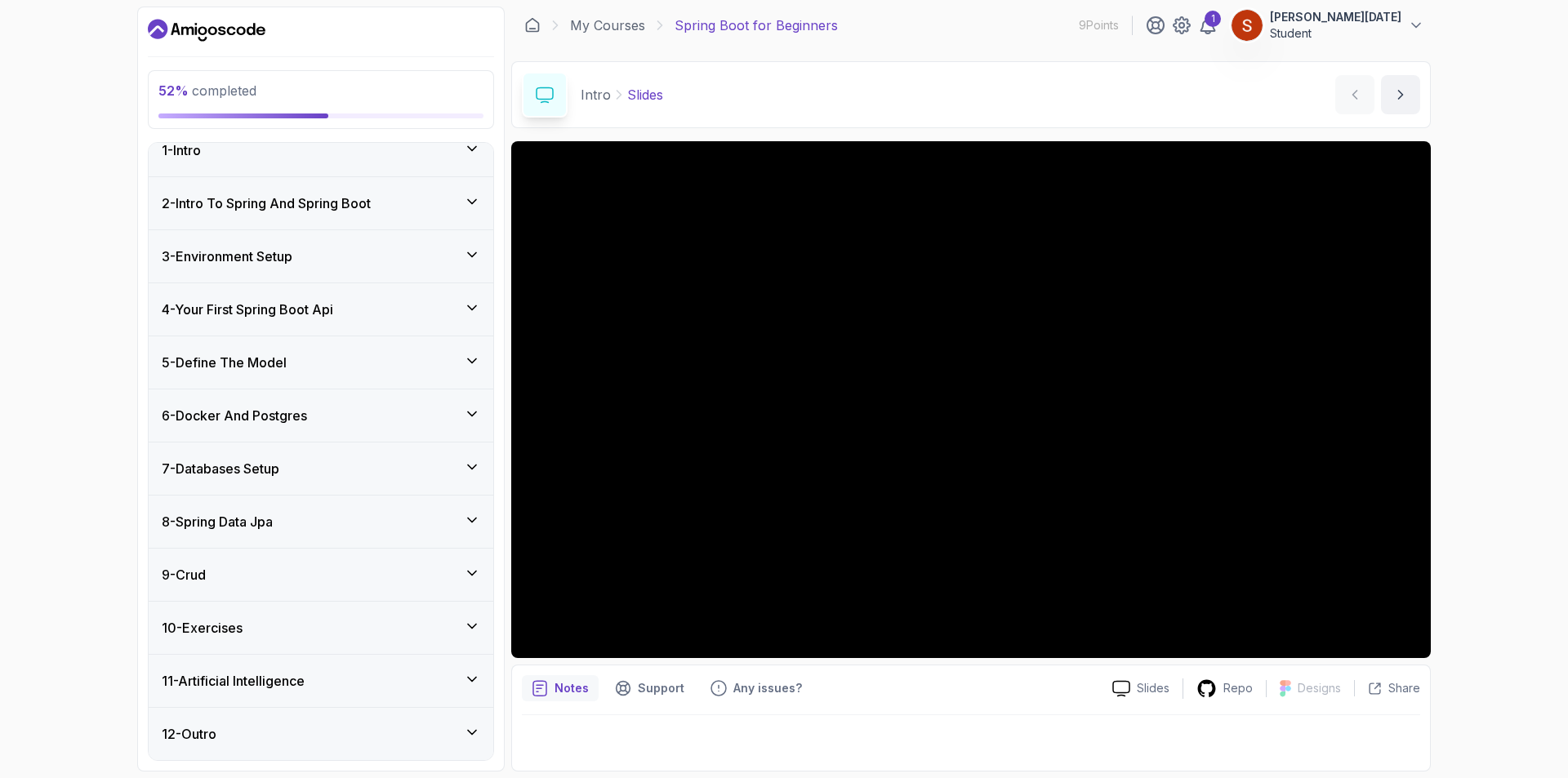
click at [469, 633] on icon at bounding box center [473, 627] width 17 height 17
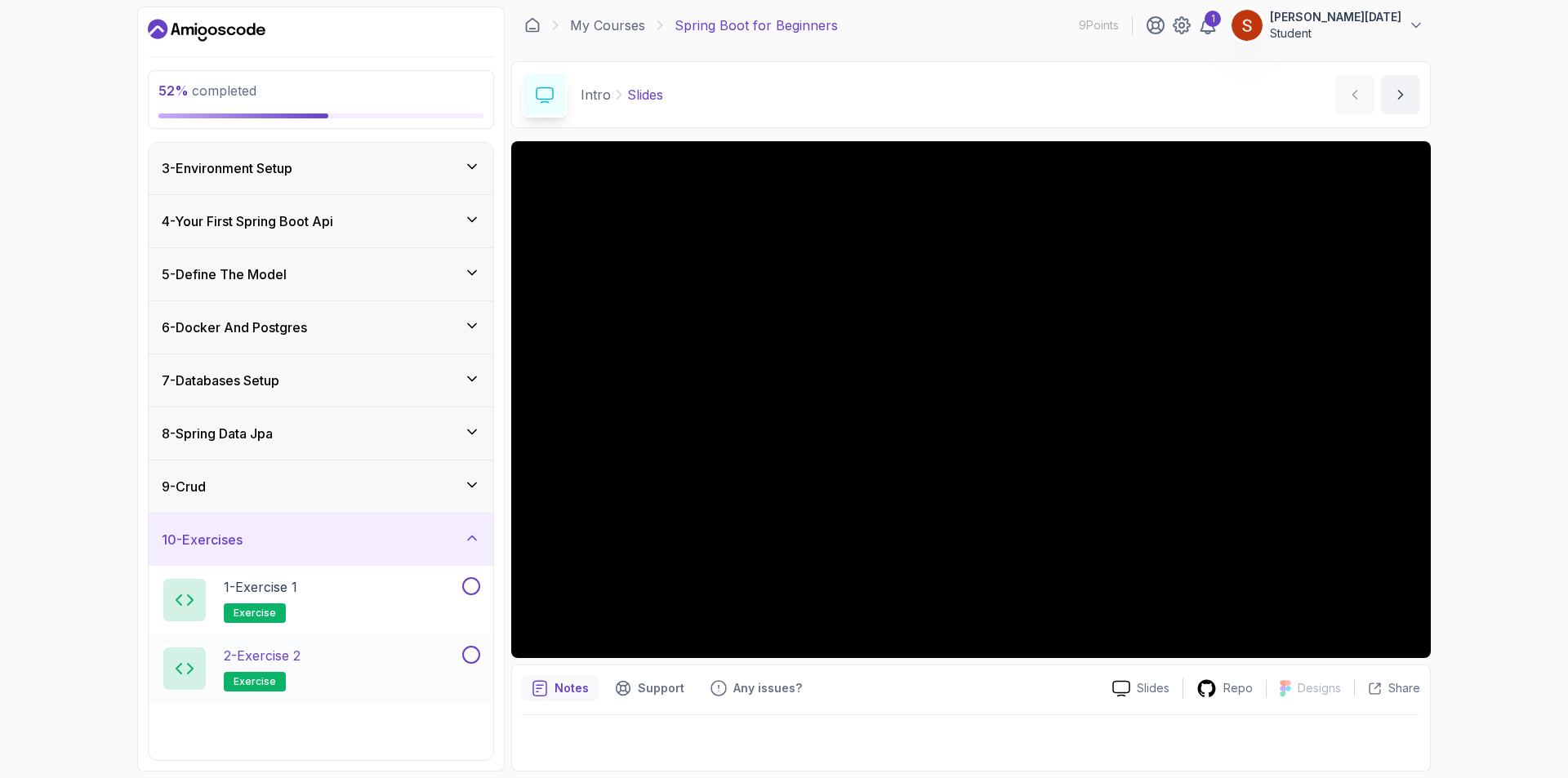
scroll to position [225, 0]
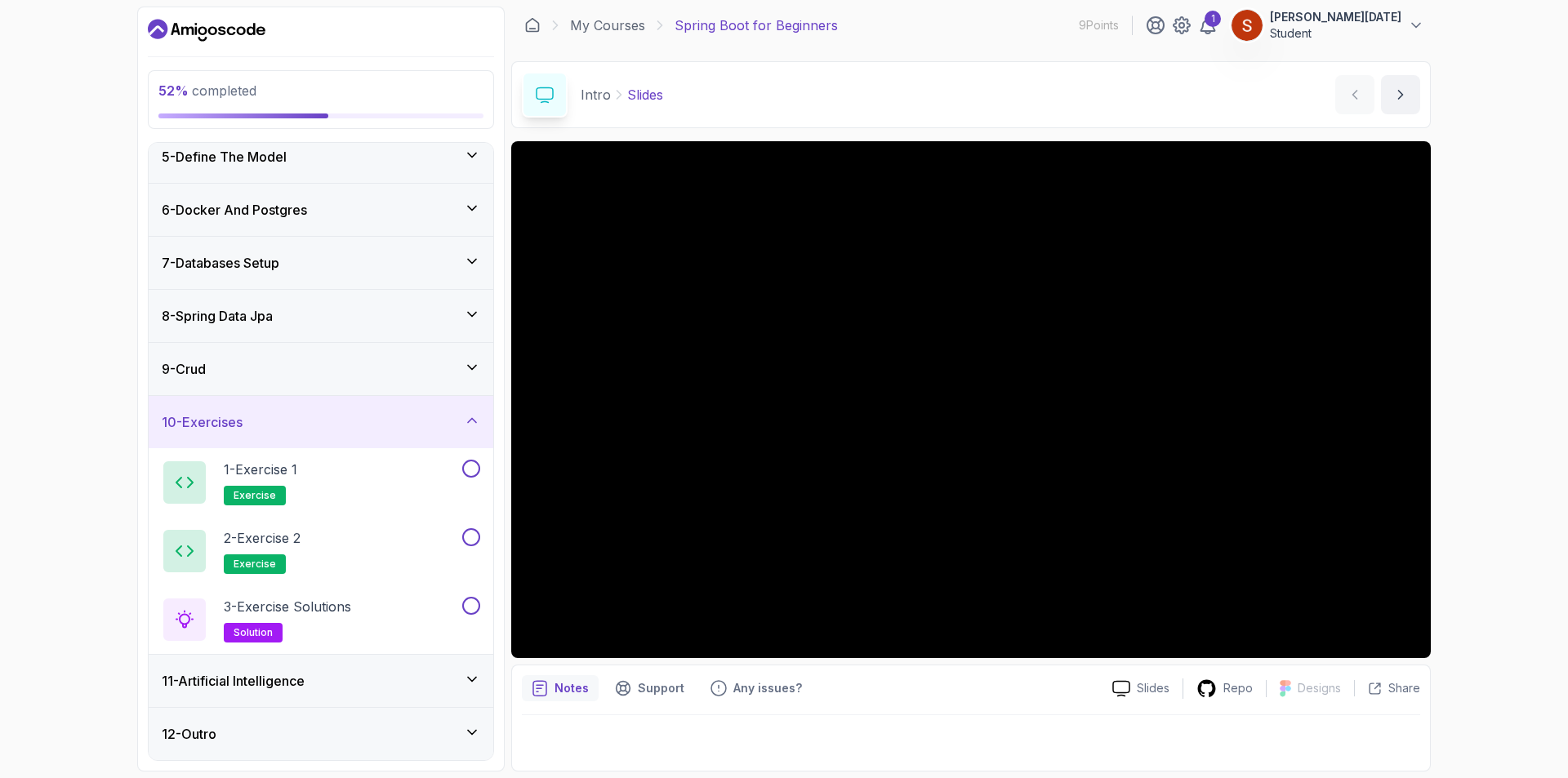
click at [479, 416] on icon at bounding box center [473, 421] width 17 height 17
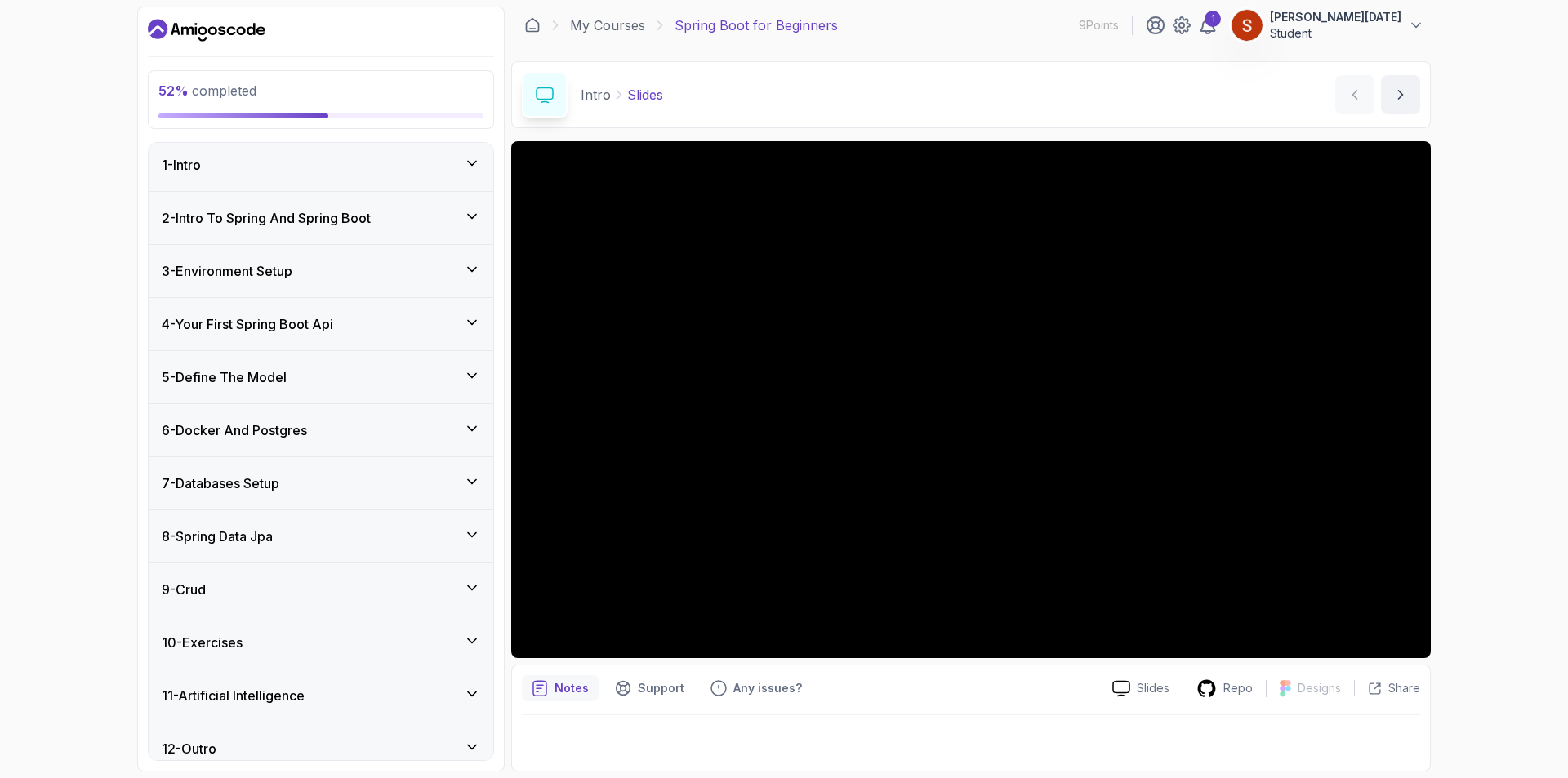
scroll to position [0, 0]
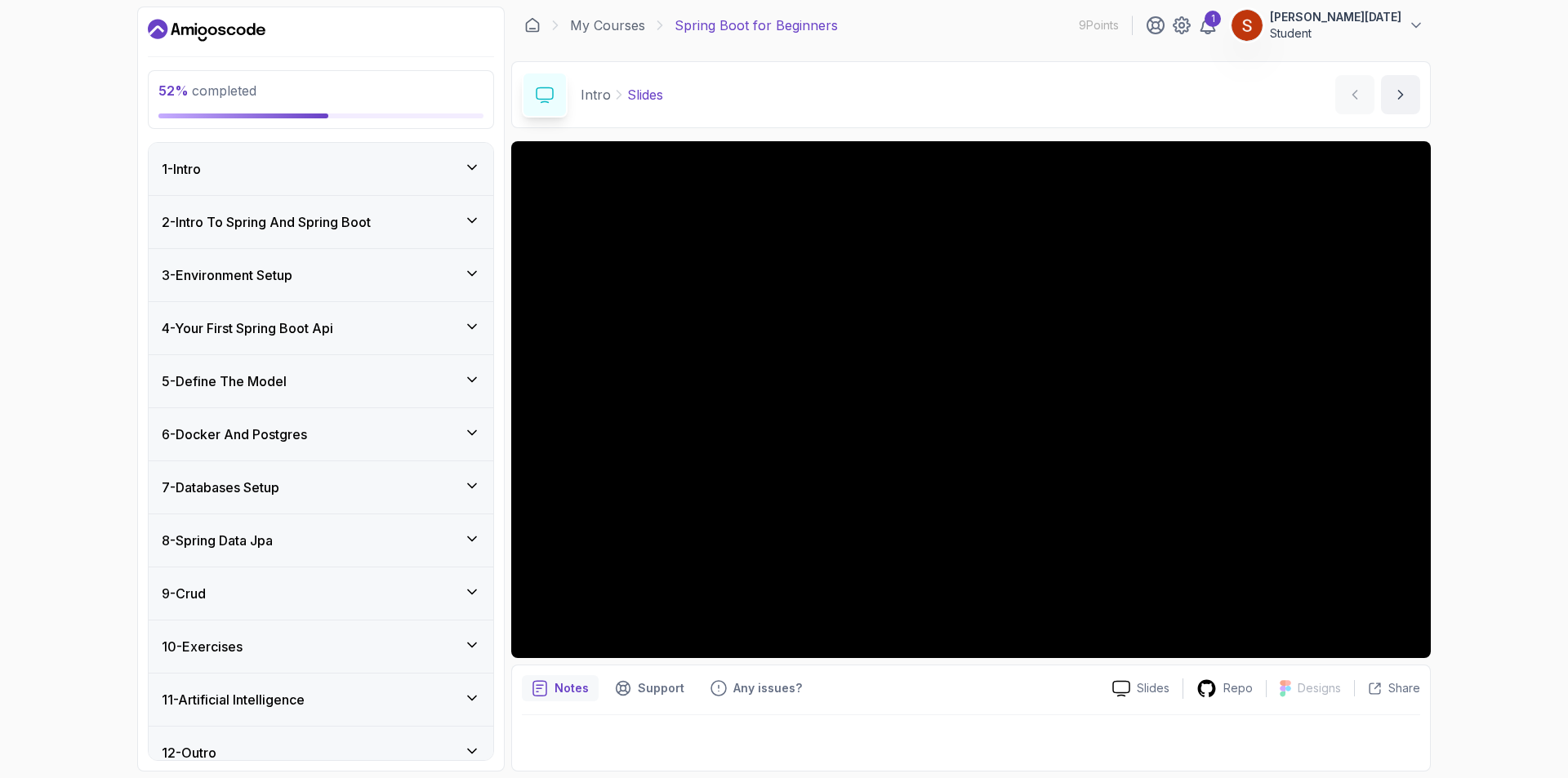
click at [466, 170] on icon at bounding box center [473, 167] width 17 height 17
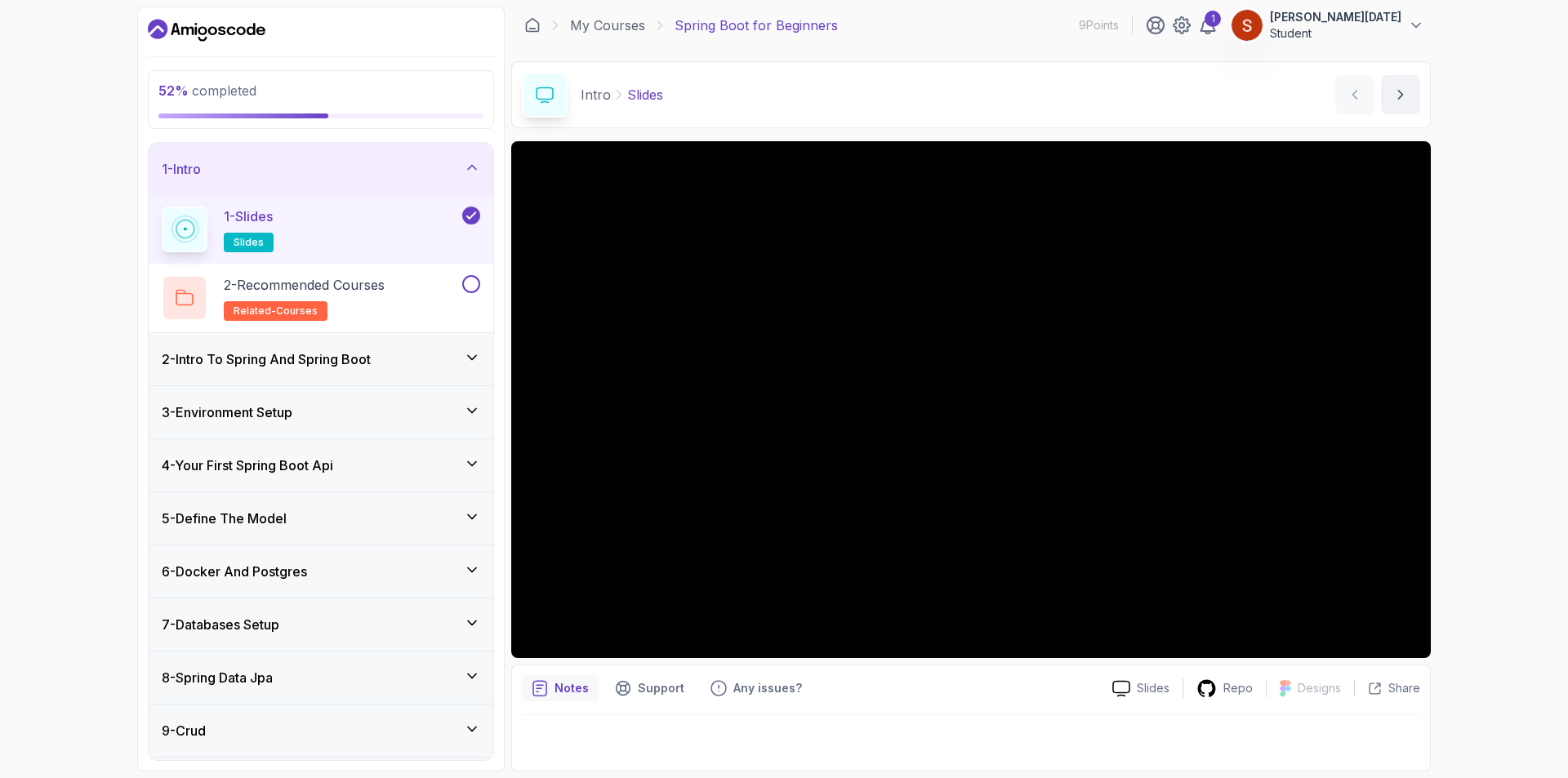
click at [468, 165] on icon at bounding box center [473, 167] width 17 height 17
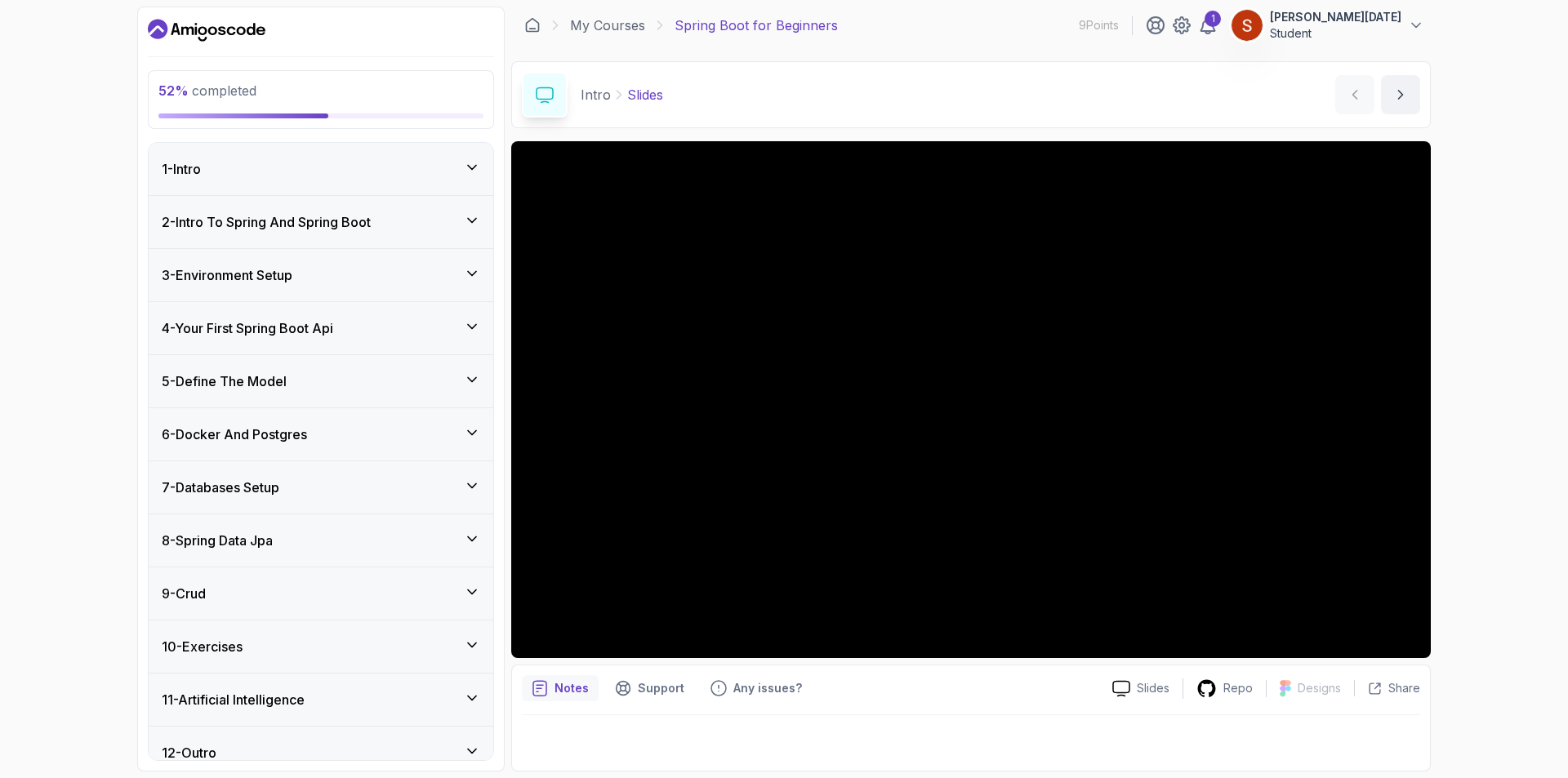
click at [471, 209] on div "2 - Intro To Spring And Spring Boot" at bounding box center [320, 222] width 344 height 52
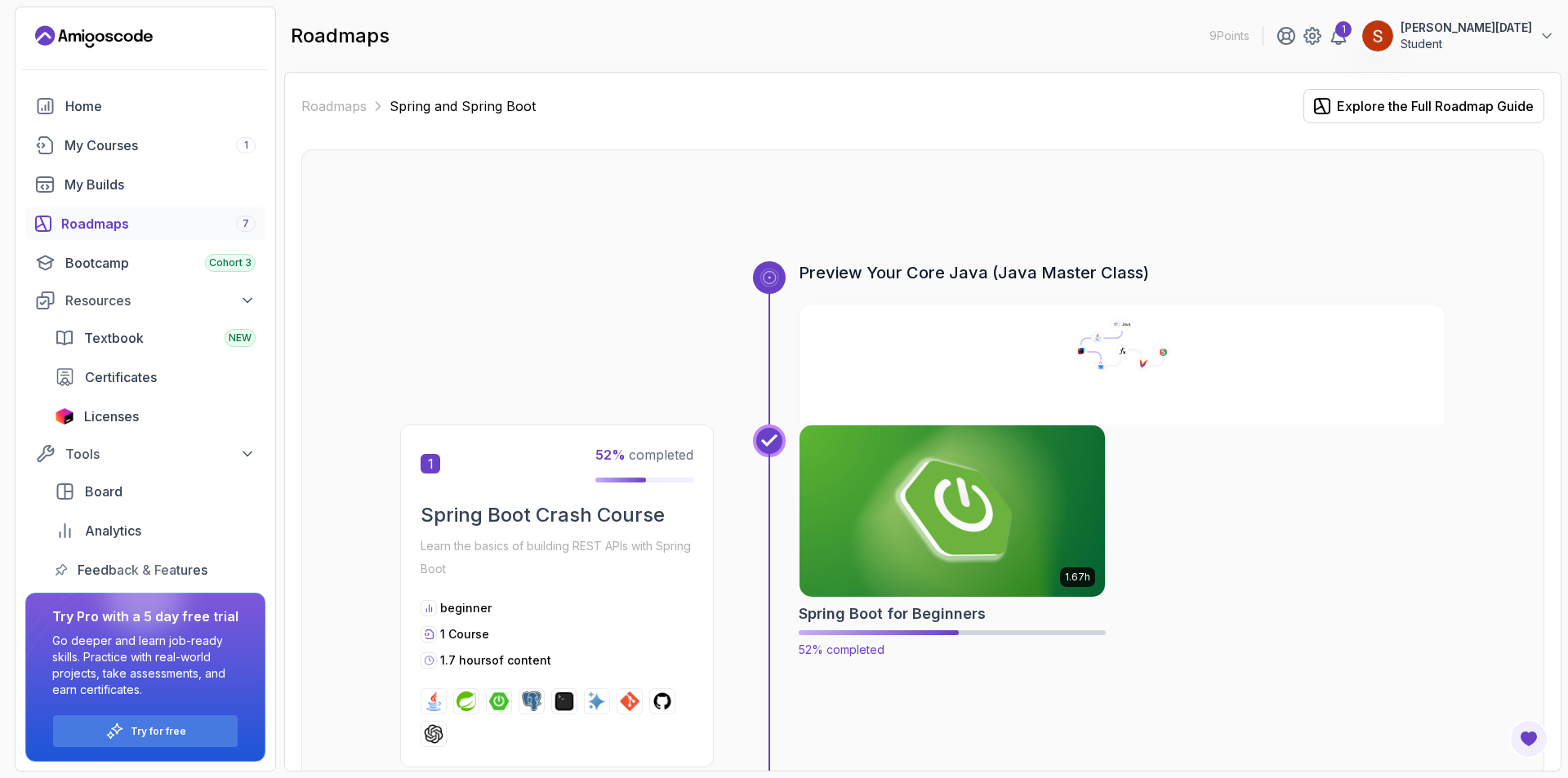
click at [863, 532] on img at bounding box center [952, 511] width 321 height 179
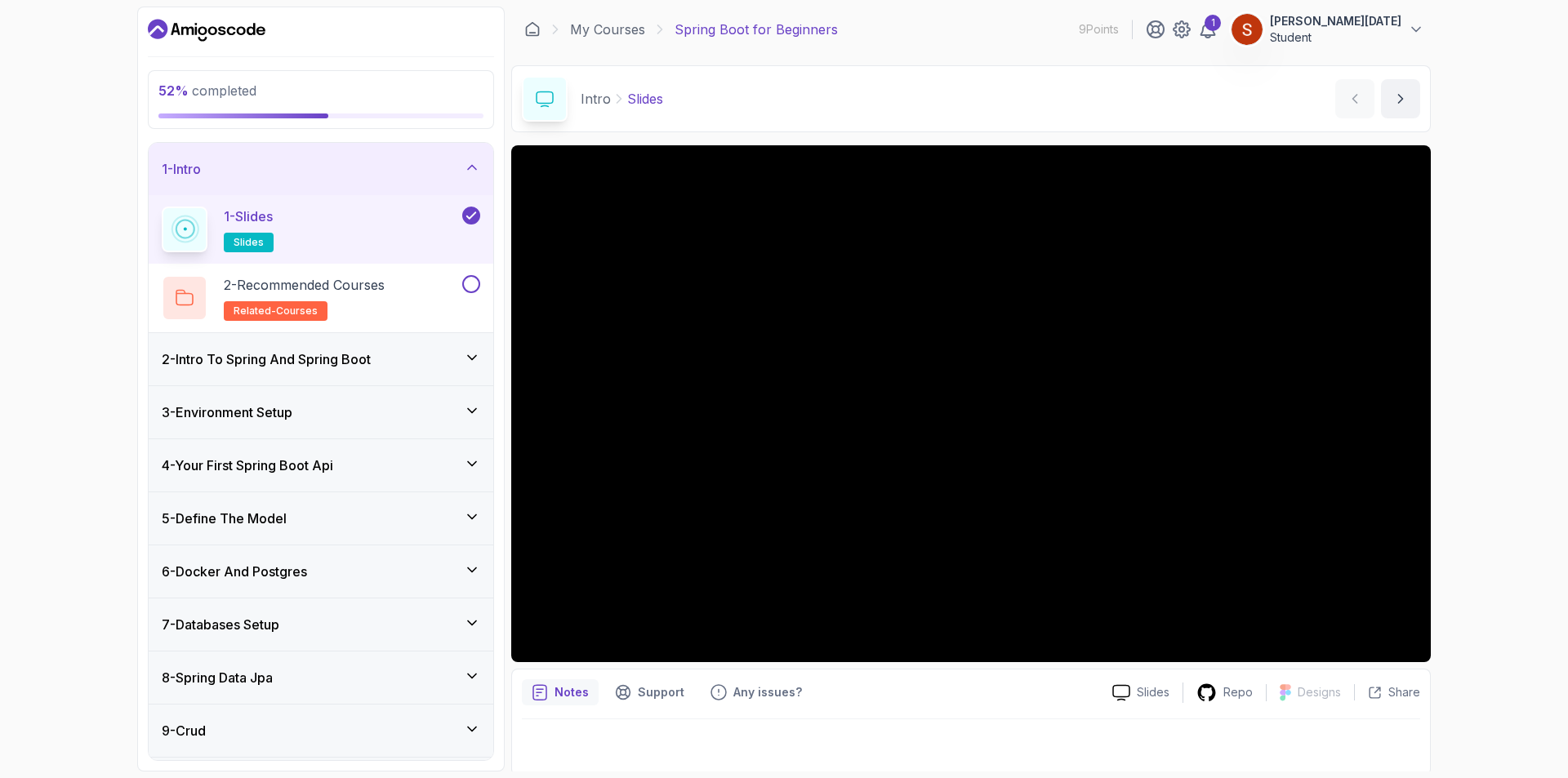
click at [475, 358] on icon at bounding box center [473, 357] width 17 height 17
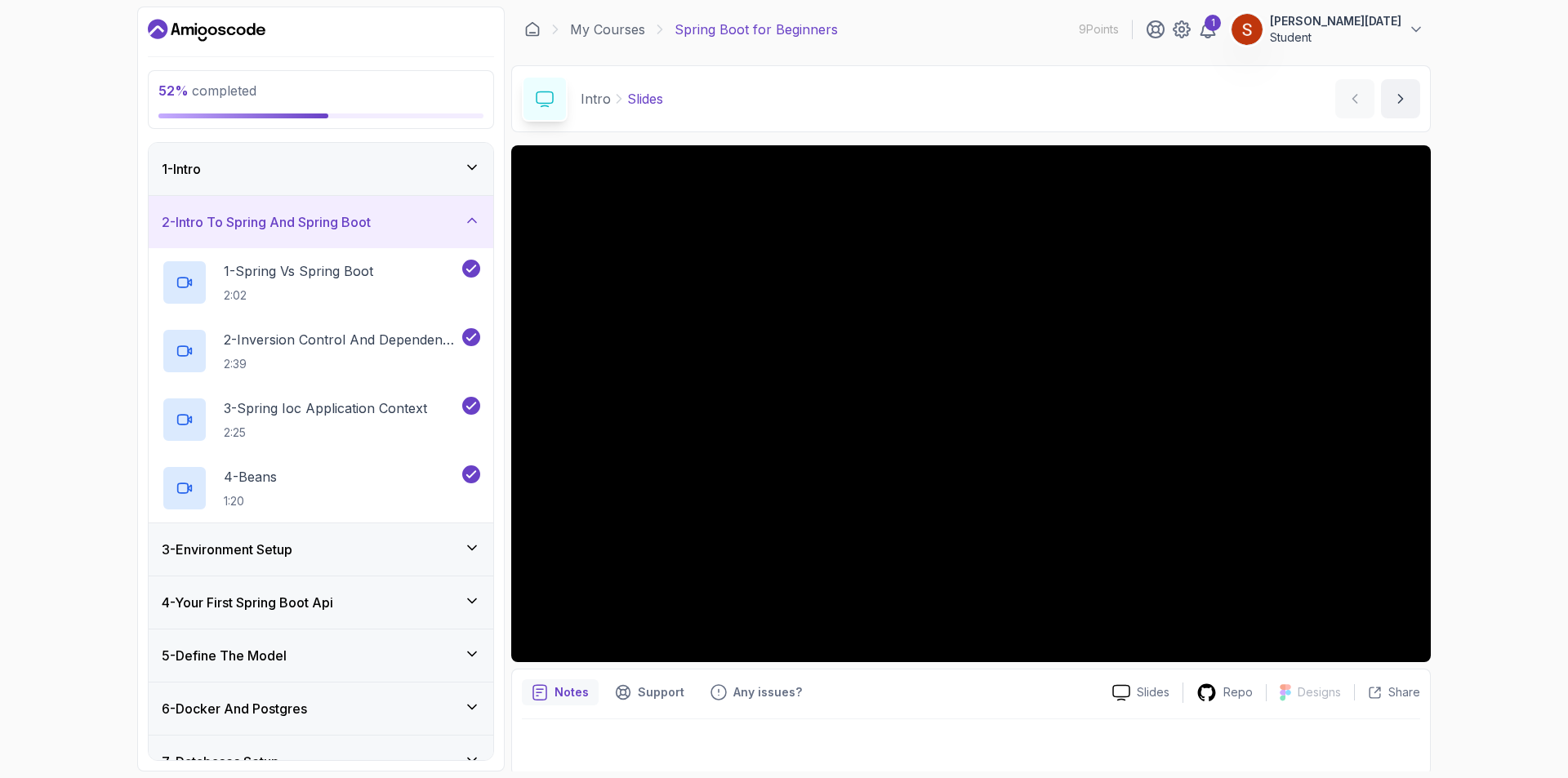
click at [478, 551] on icon at bounding box center [473, 548] width 17 height 17
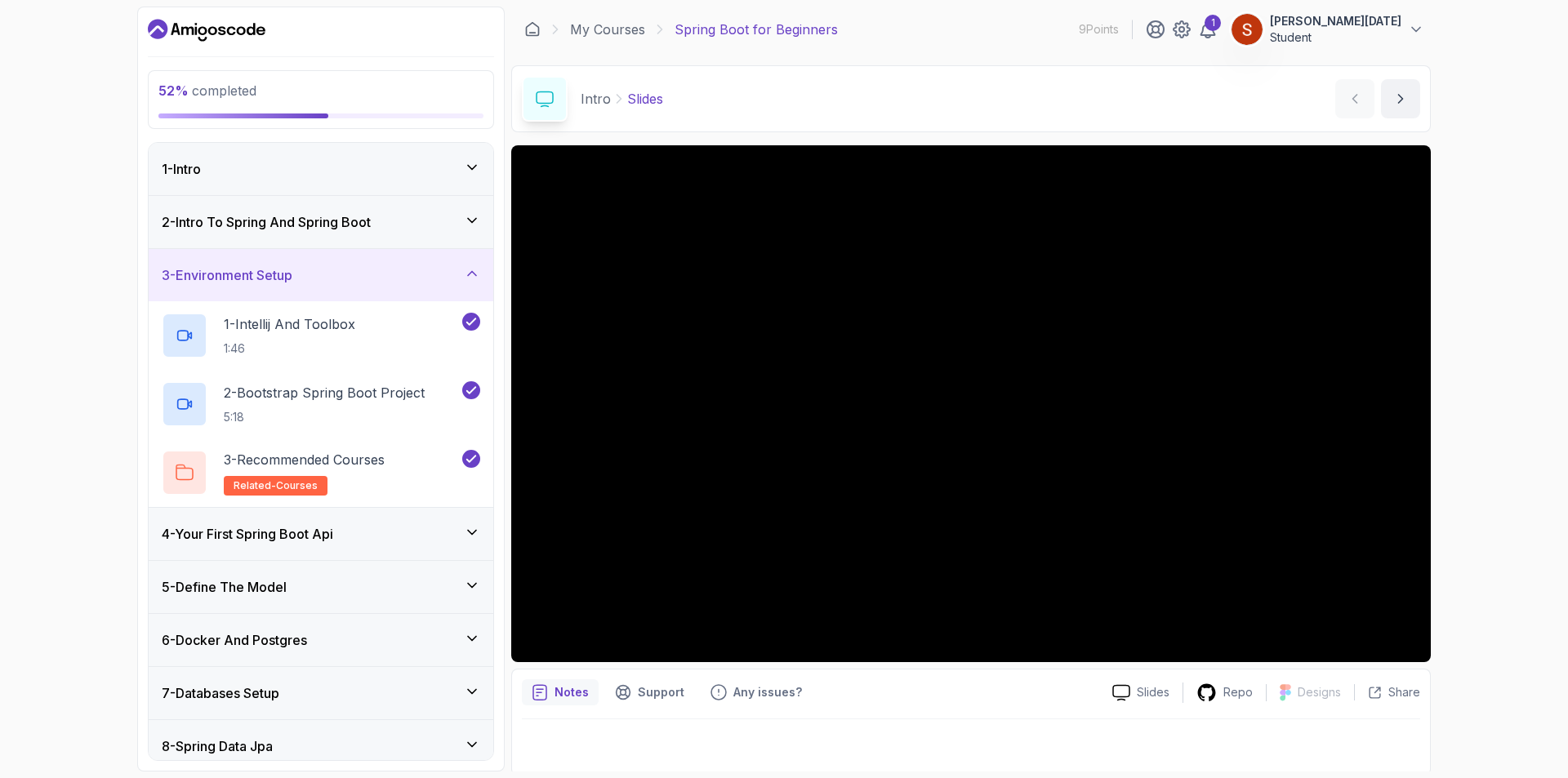
click at [470, 279] on icon at bounding box center [473, 274] width 17 height 17
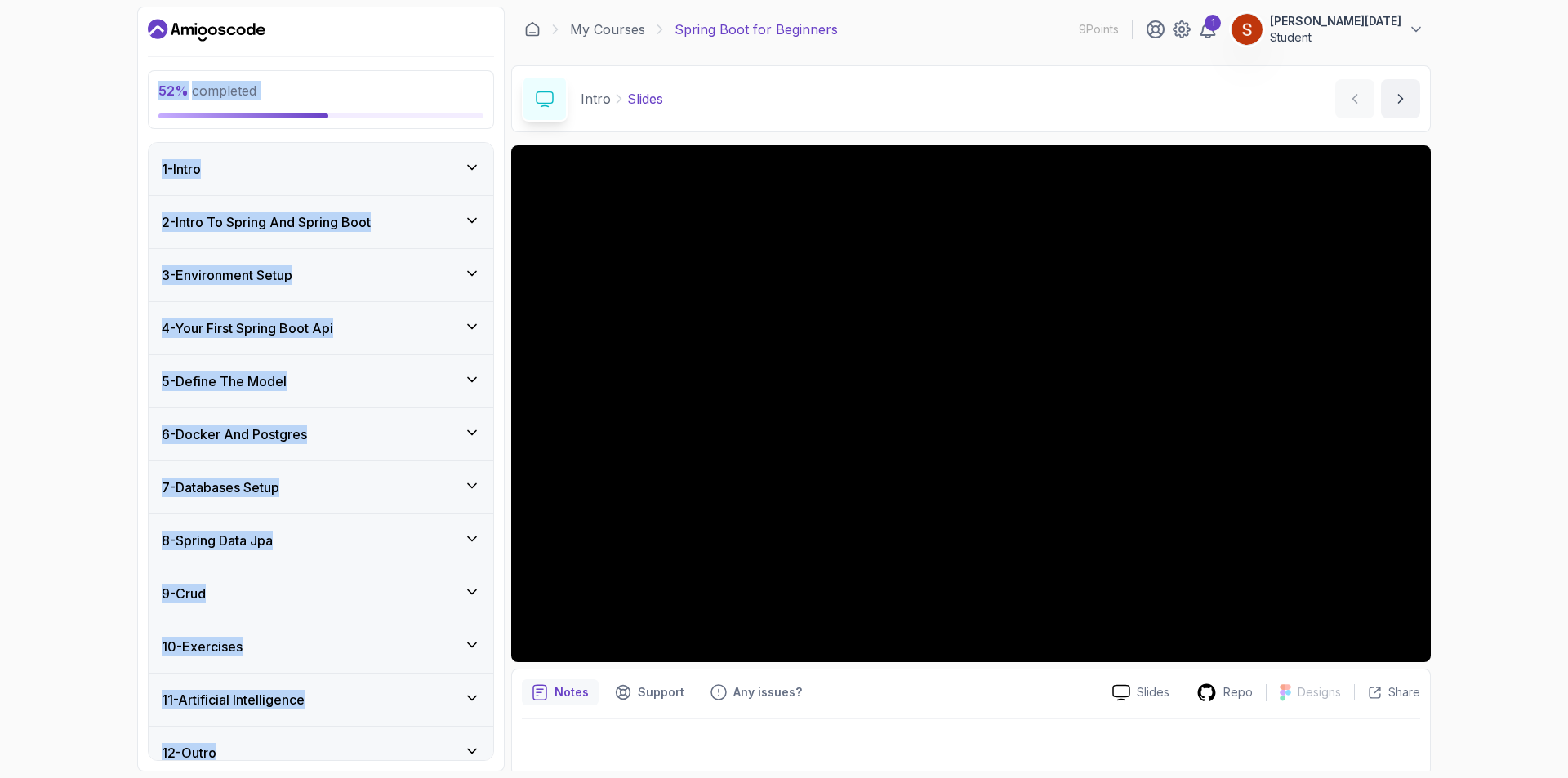
drag, startPoint x: 139, startPoint y: 97, endPoint x: 330, endPoint y: 748, distance: 678.4
click at [329, 754] on div "52 % completed 1 - Intro 2 - Intro To Spring And Spring Boot 3 - Environment Se…" at bounding box center [784, 389] width 1568 height 778
copy div "52 % completed 1 - Intro 2 - Intro To Spring And Spring Boot 3 - Environment Se…"
